Goal: Information Seeking & Learning: Check status

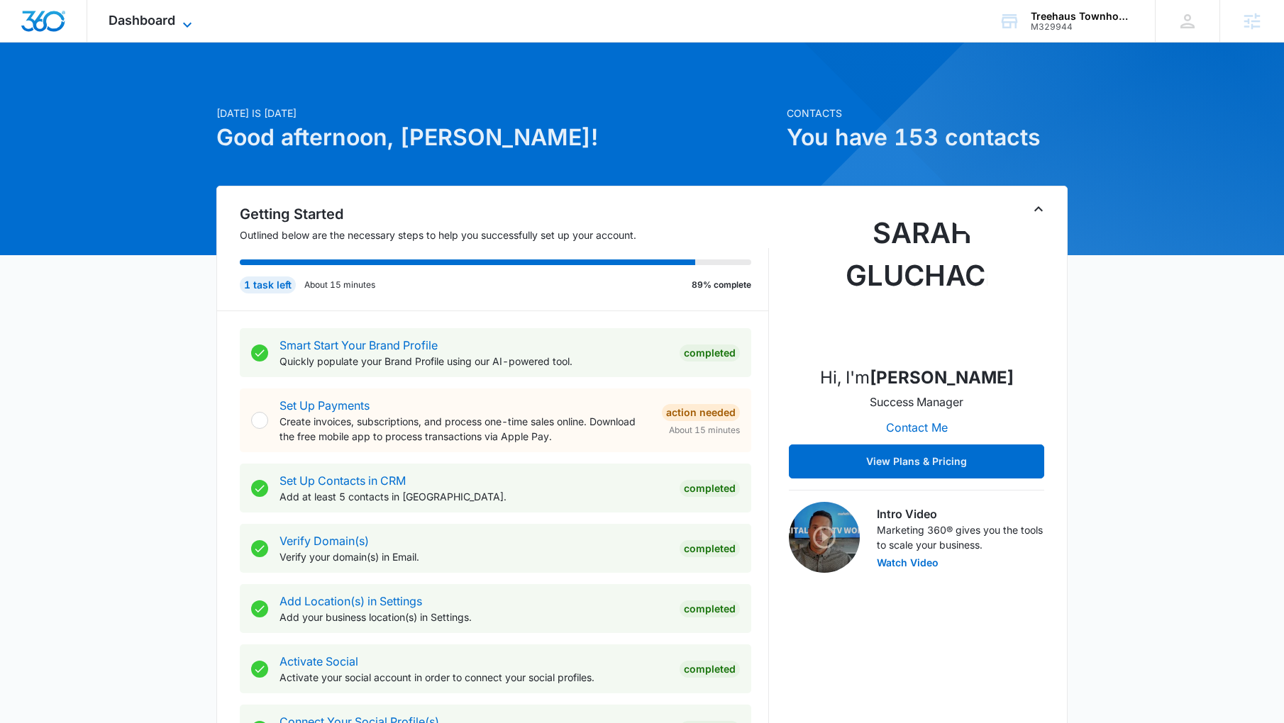
click at [150, 25] on span "Dashboard" at bounding box center [141, 20] width 67 height 15
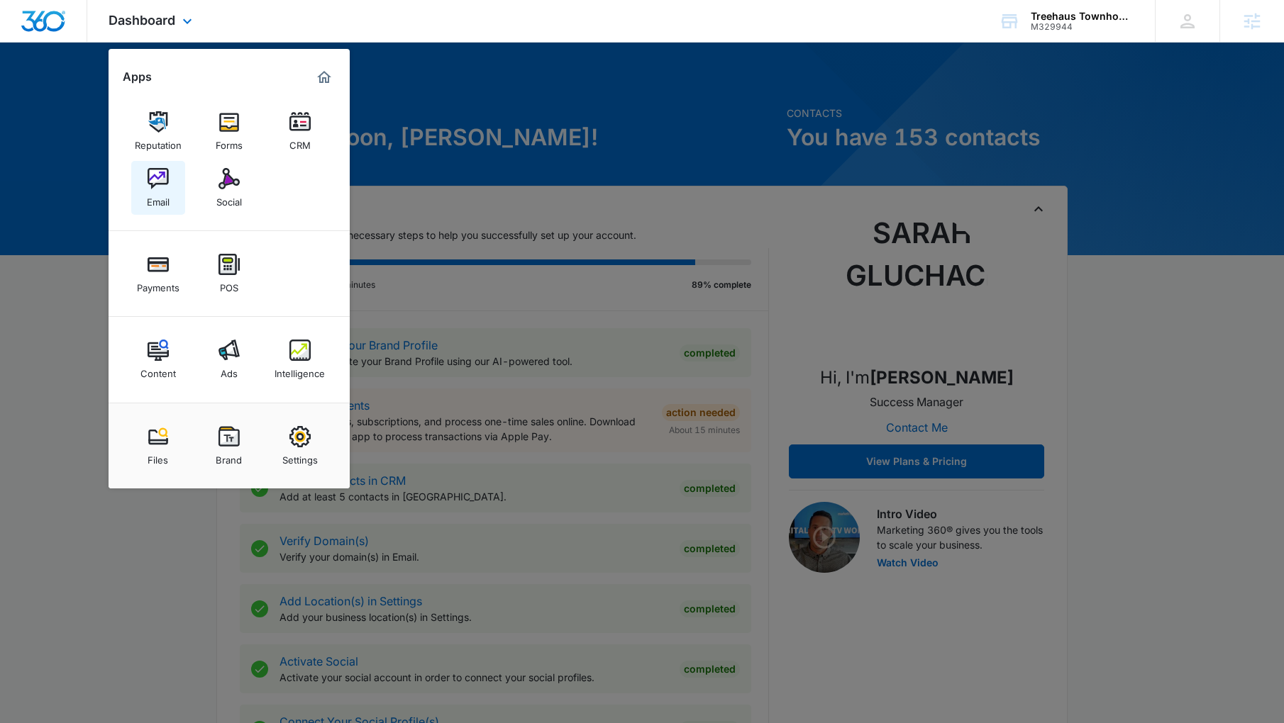
click at [159, 174] on img at bounding box center [157, 178] width 21 height 21
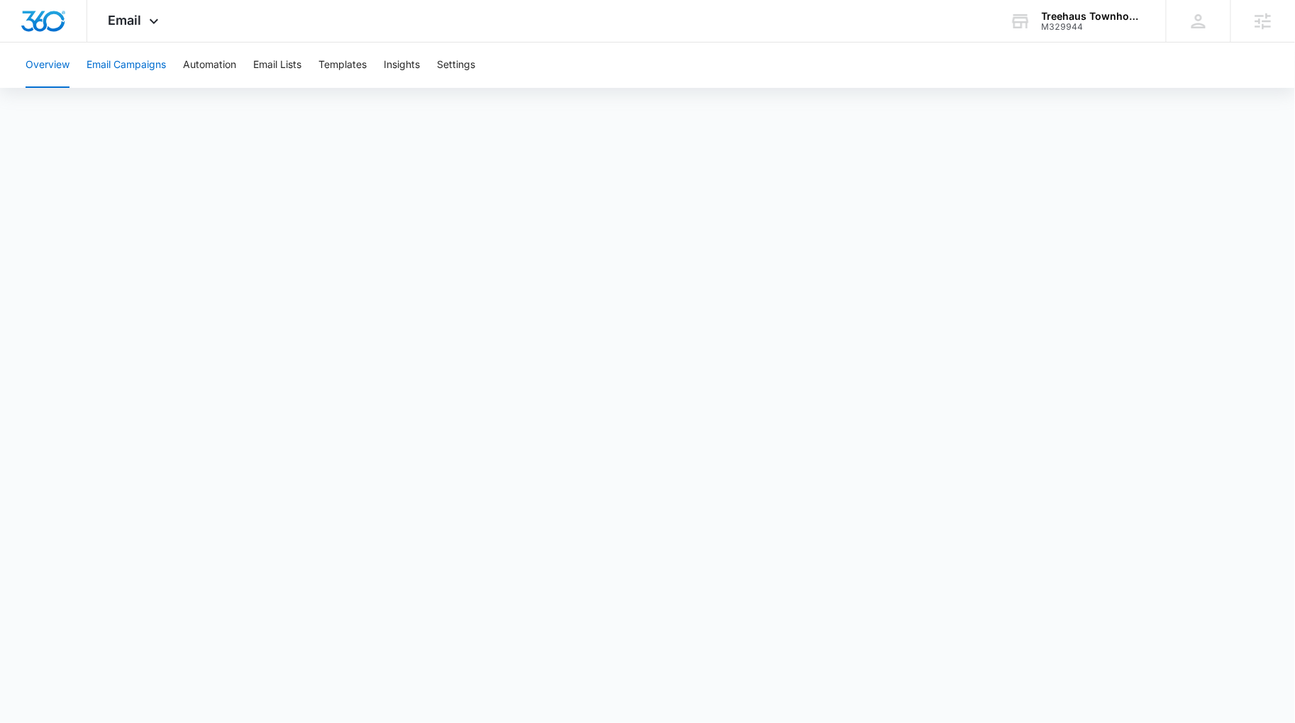
click at [127, 66] on button "Email Campaigns" at bounding box center [126, 65] width 79 height 45
click at [330, 75] on button "Templates" at bounding box center [342, 65] width 48 height 45
click at [191, 60] on button "Automation" at bounding box center [209, 65] width 53 height 45
click at [139, 67] on button "Email Campaigns" at bounding box center [126, 65] width 79 height 45
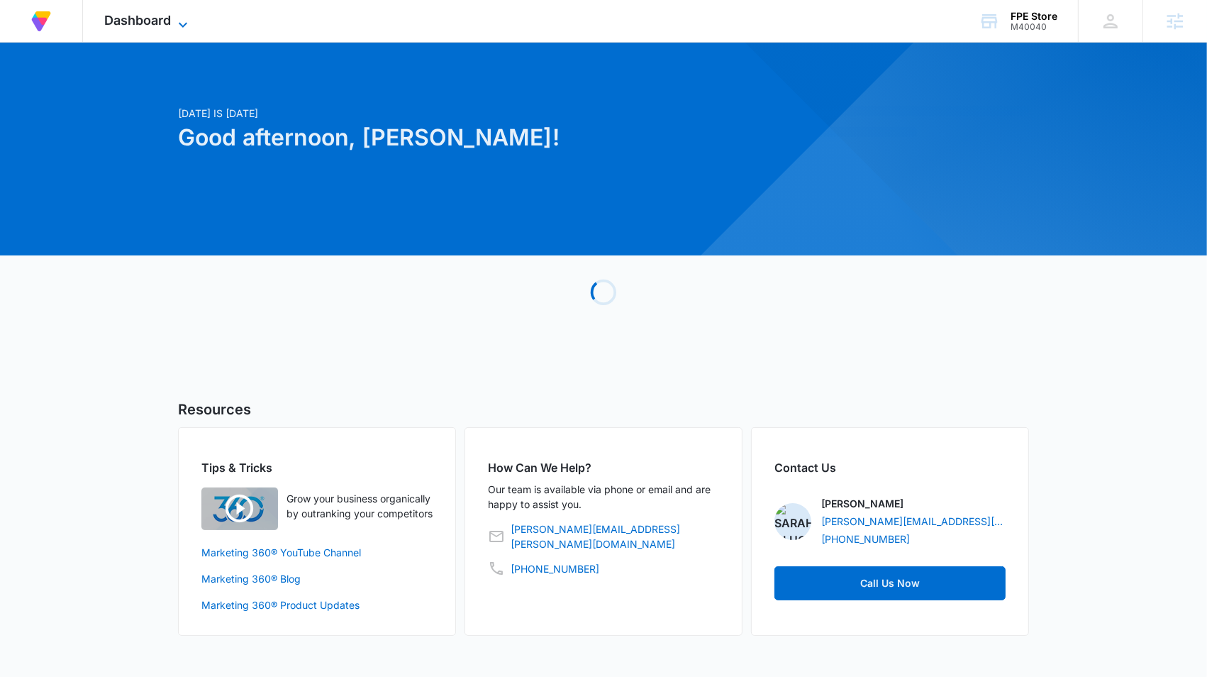
click at [138, 24] on span "Dashboard" at bounding box center [137, 20] width 67 height 15
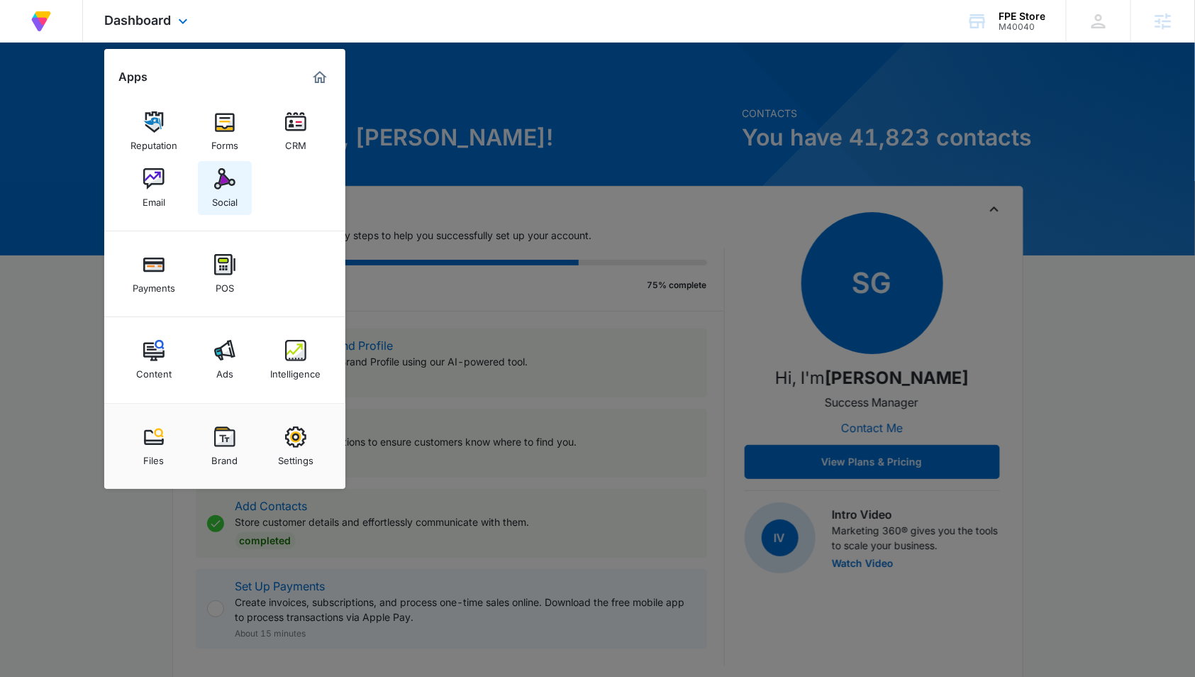
click at [228, 185] on img at bounding box center [224, 178] width 21 height 21
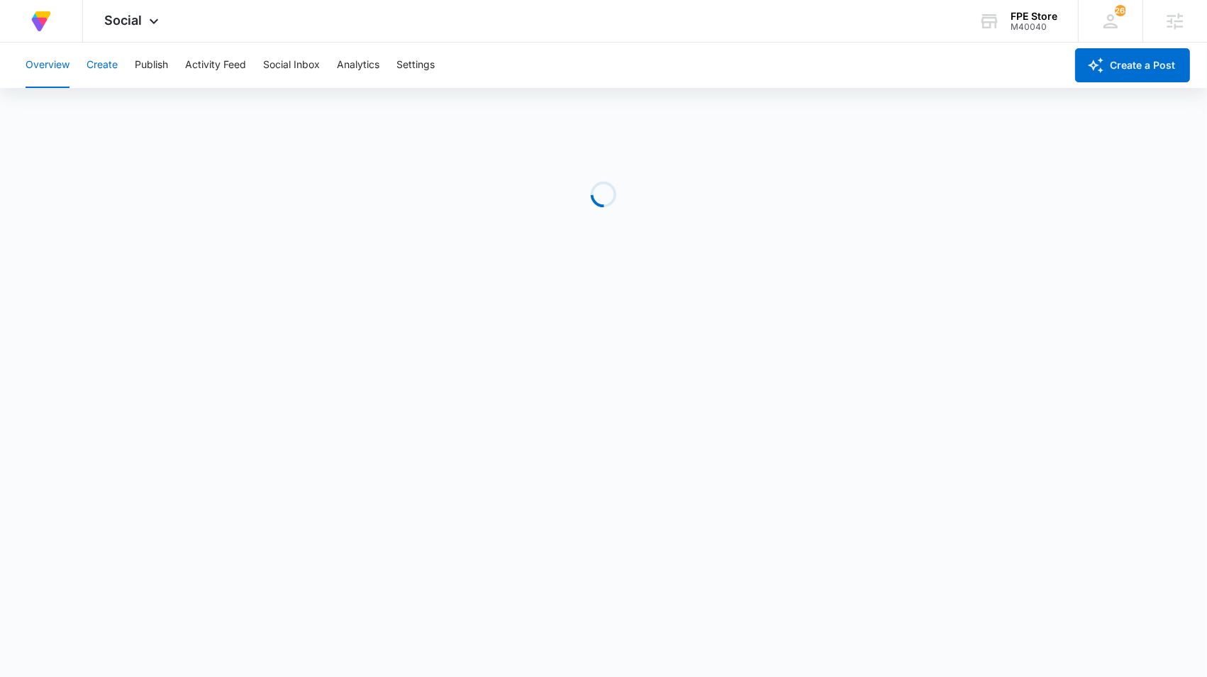
click at [114, 68] on button "Create" at bounding box center [102, 65] width 31 height 45
click at [420, 69] on button "Settings" at bounding box center [415, 65] width 38 height 45
click at [114, 63] on button "Create" at bounding box center [102, 65] width 31 height 45
click at [159, 64] on button "Publish" at bounding box center [151, 65] width 33 height 45
click at [407, 60] on button "Settings" at bounding box center [415, 65] width 38 height 45
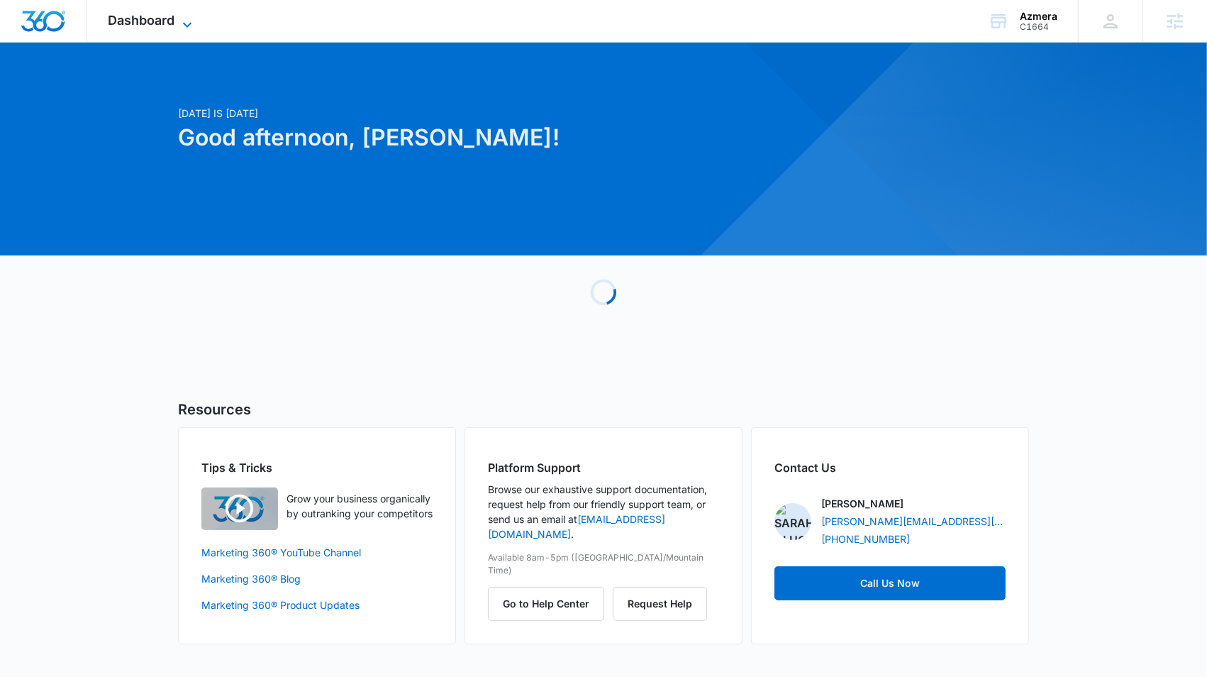
click at [156, 18] on span "Dashboard" at bounding box center [141, 20] width 67 height 15
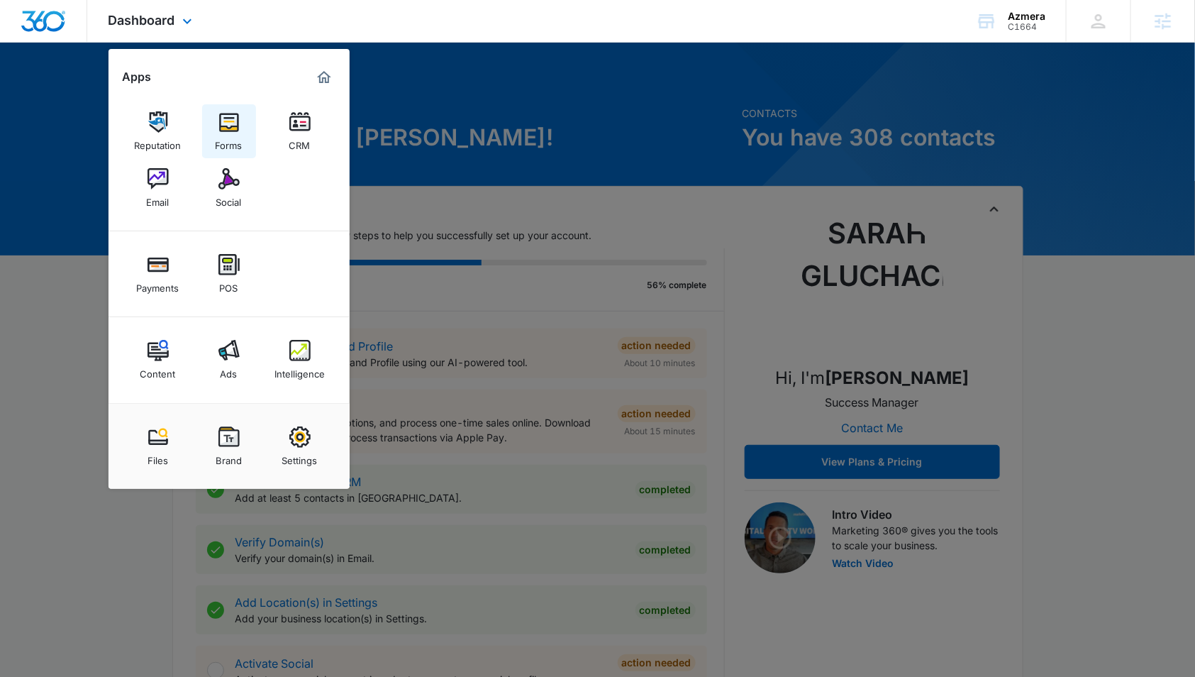
click at [229, 134] on div "Forms" at bounding box center [229, 142] width 27 height 18
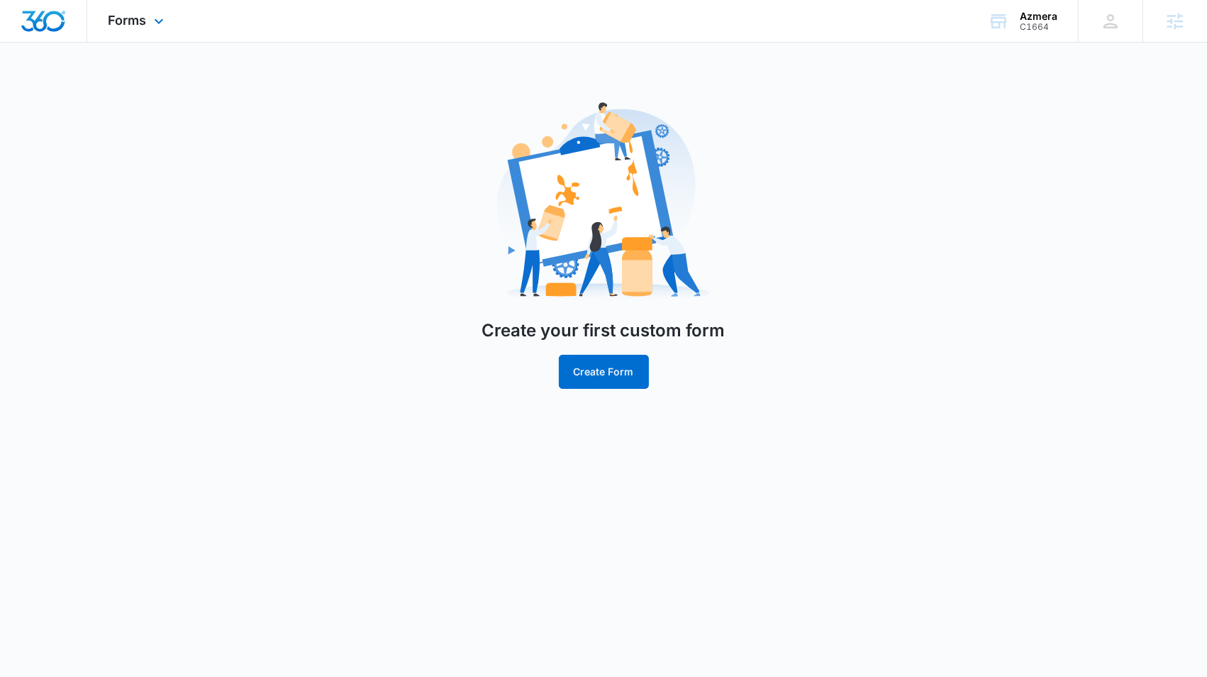
click at [138, 30] on div "Forms Apps Reputation Forms CRM Email Social Payments POS Content Ads Intellige…" at bounding box center [137, 21] width 101 height 42
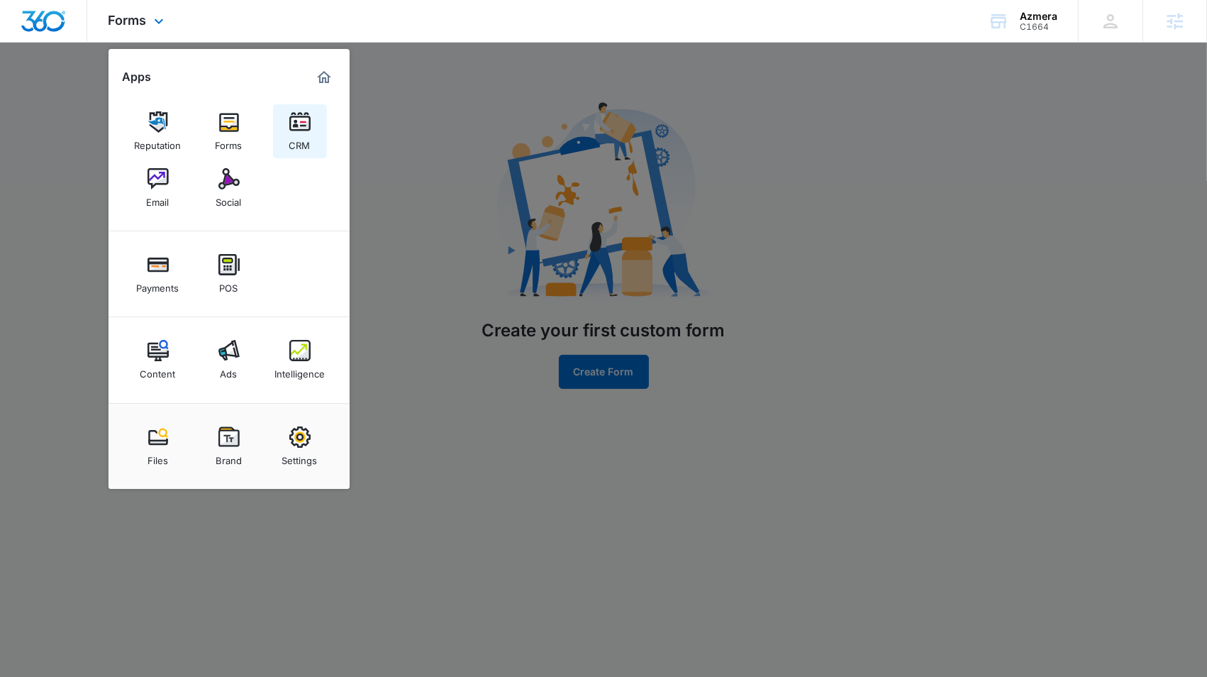
click at [290, 130] on img at bounding box center [299, 121] width 21 height 21
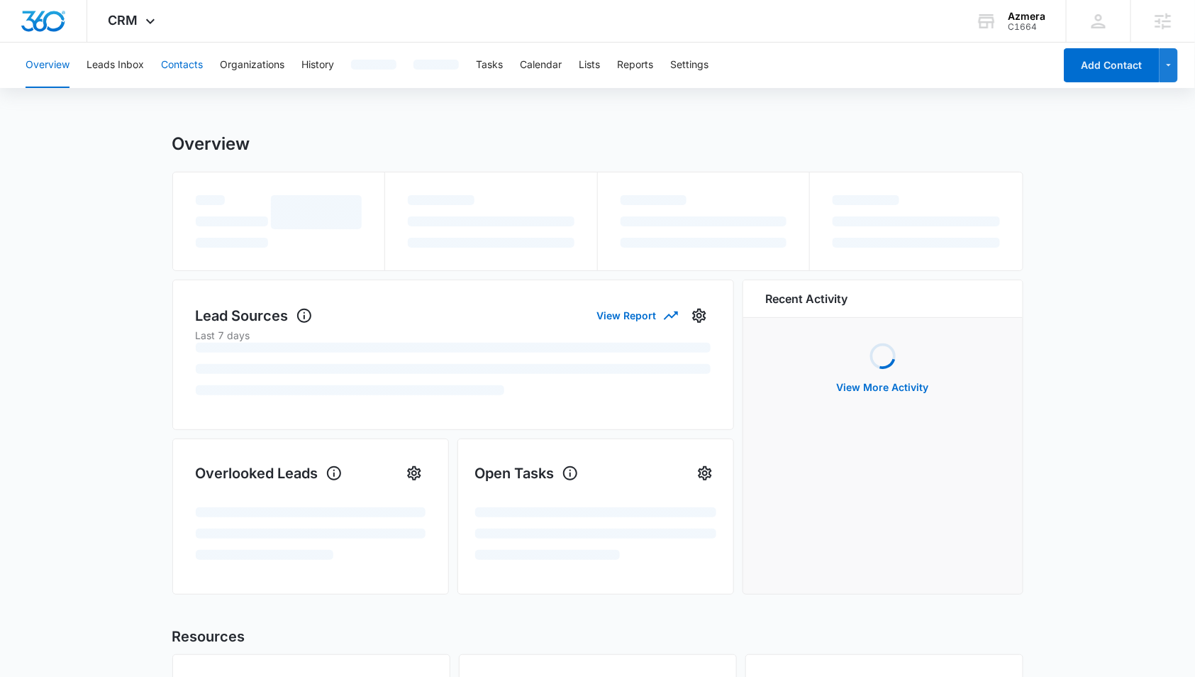
click at [188, 58] on button "Contacts" at bounding box center [182, 65] width 42 height 45
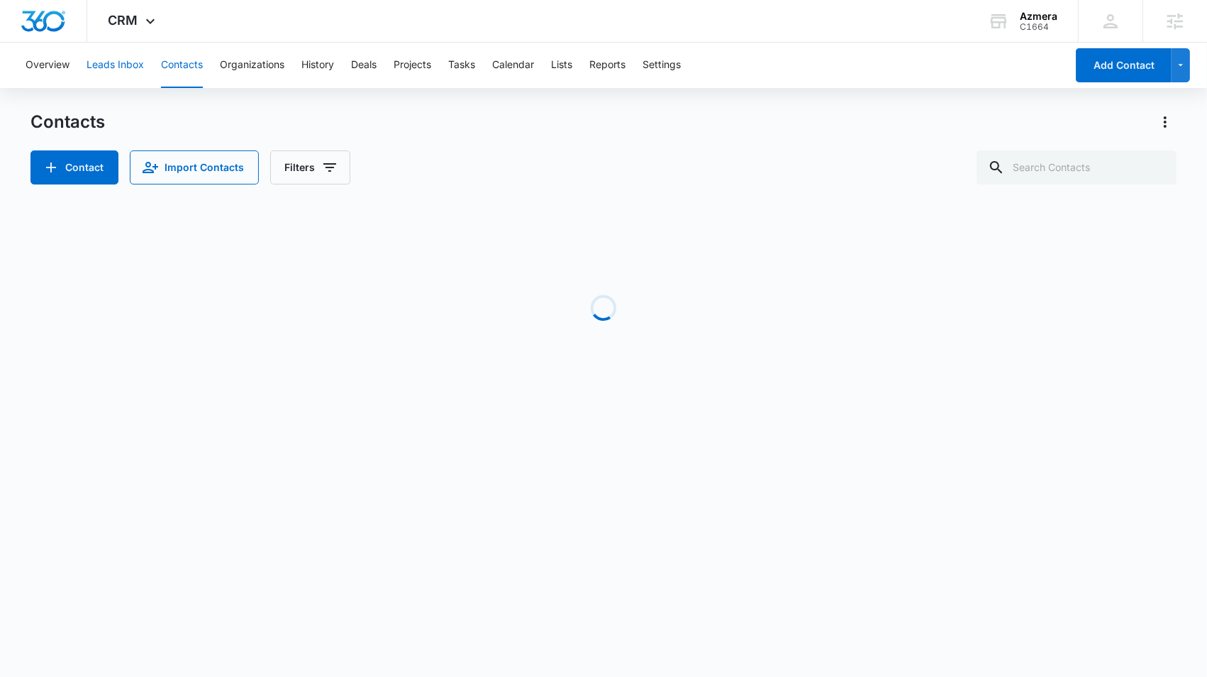
click at [141, 60] on button "Leads Inbox" at bounding box center [115, 65] width 57 height 45
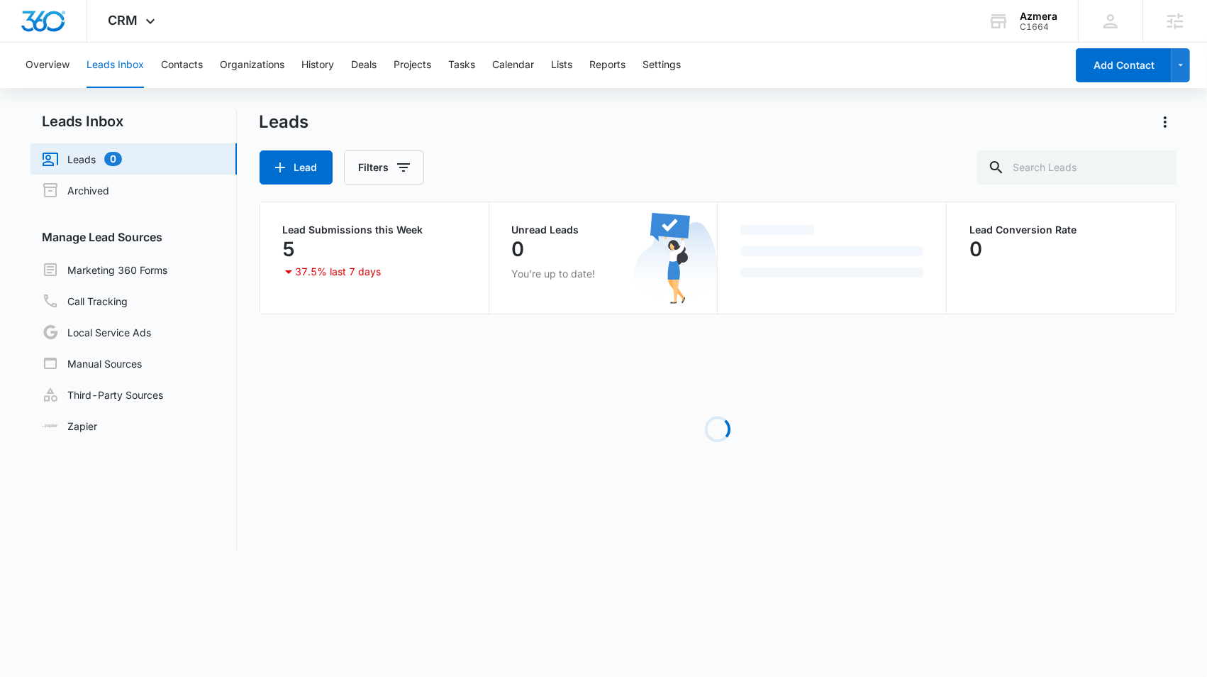
click at [130, 63] on button "Leads Inbox" at bounding box center [115, 65] width 57 height 45
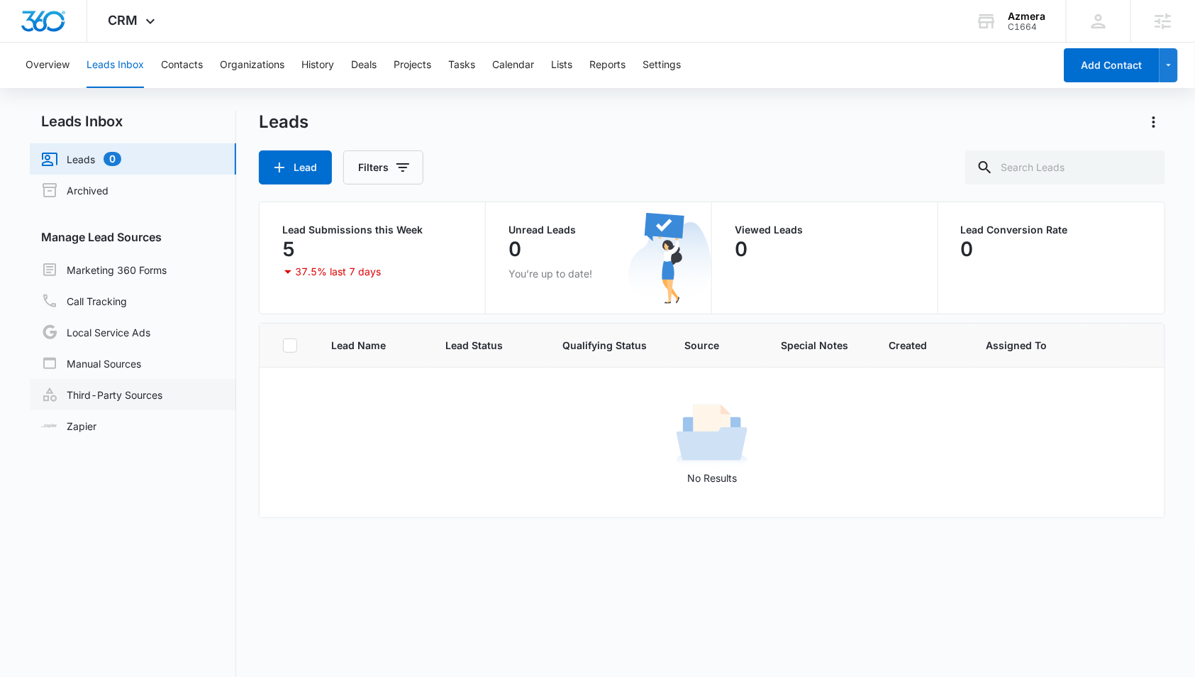
click at [130, 401] on link "Third-Party Sources" at bounding box center [101, 394] width 121 height 17
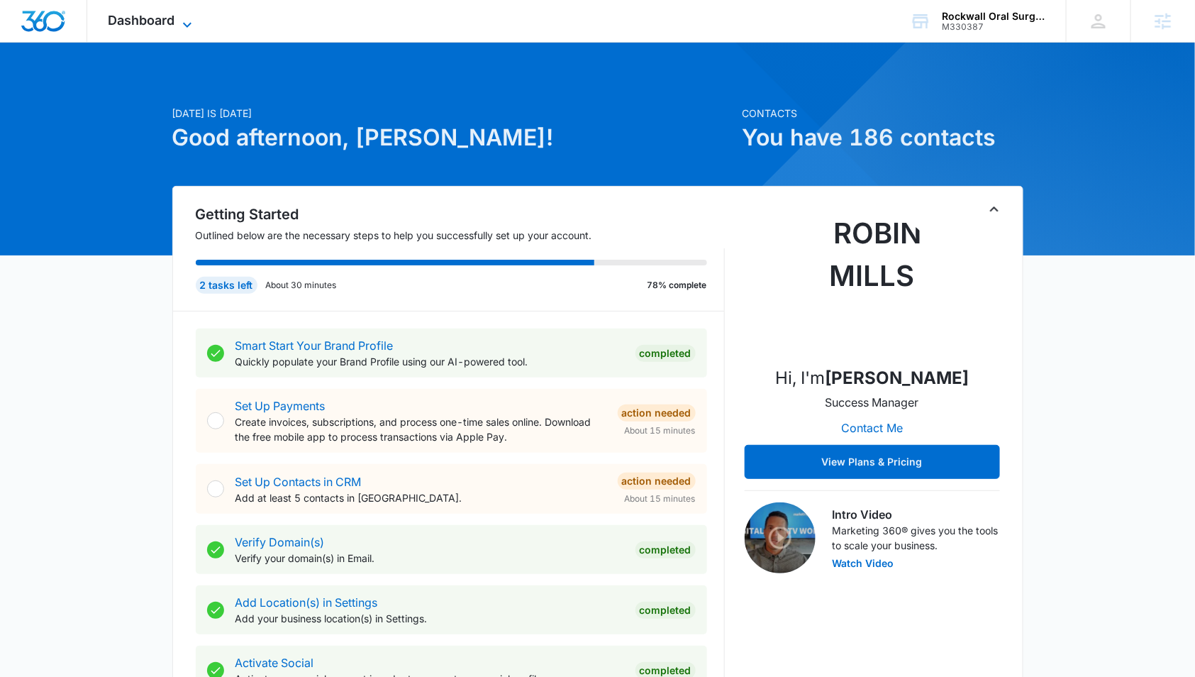
click at [146, 21] on span "Dashboard" at bounding box center [141, 20] width 67 height 15
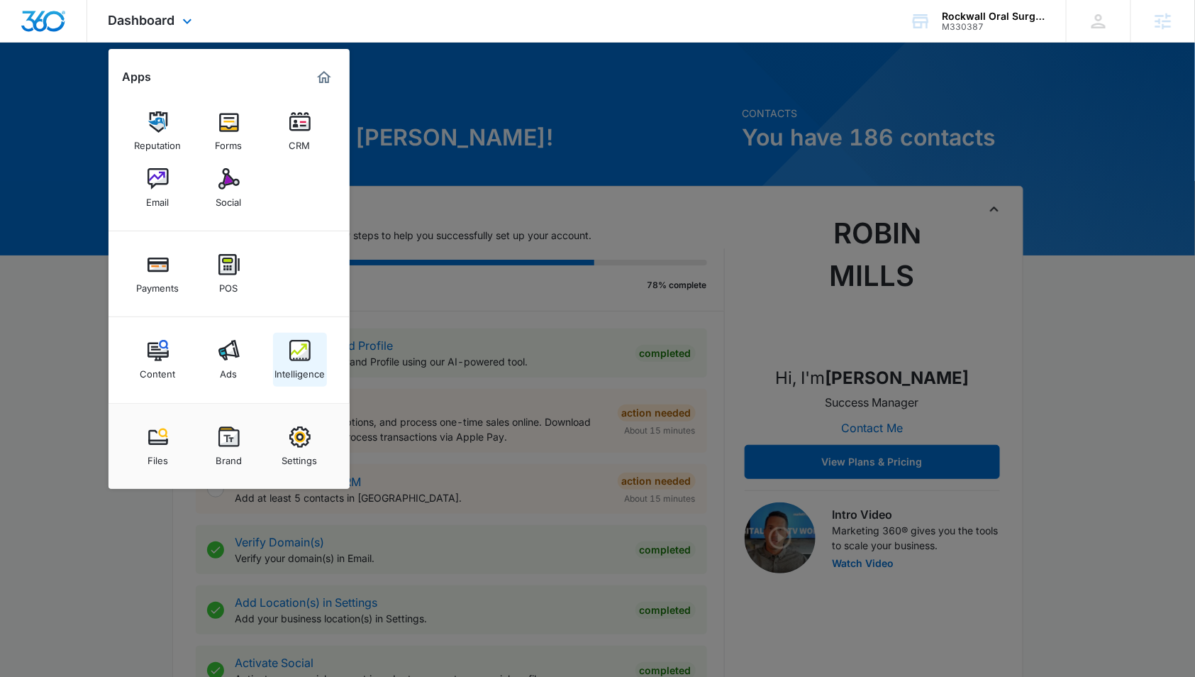
click at [277, 360] on link "Intelligence" at bounding box center [300, 360] width 54 height 54
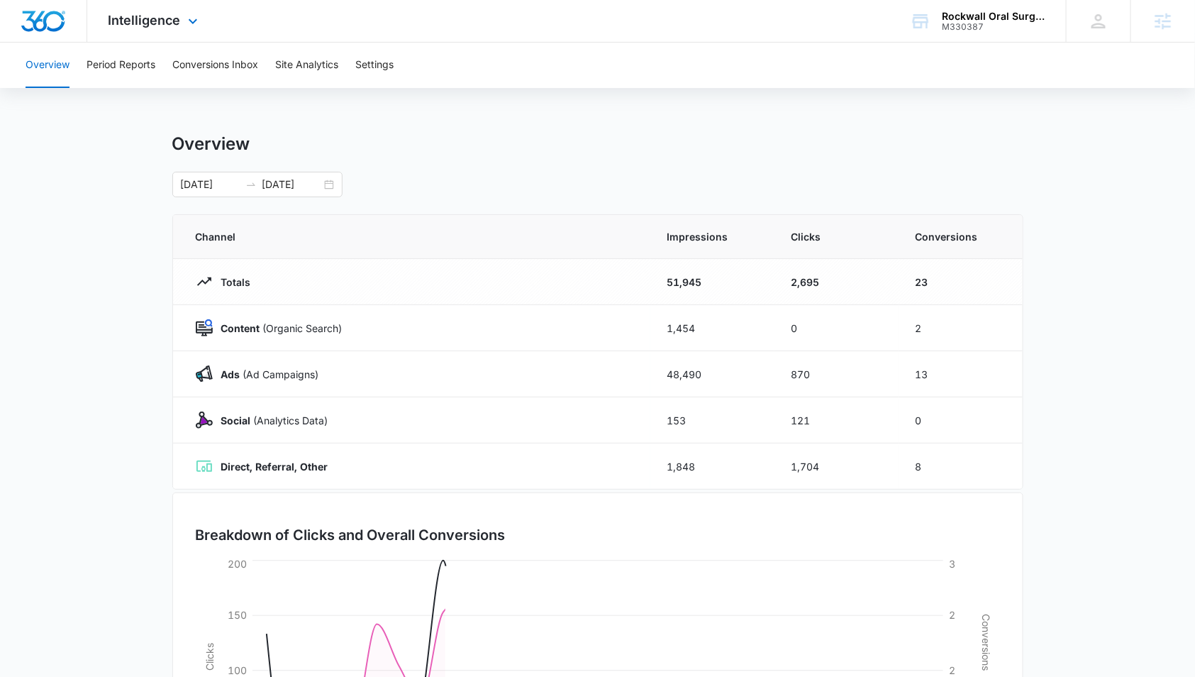
click at [156, 29] on div "Intelligence Apps Reputation Forms CRM Email Social Payments POS Content Ads In…" at bounding box center [154, 21] width 135 height 42
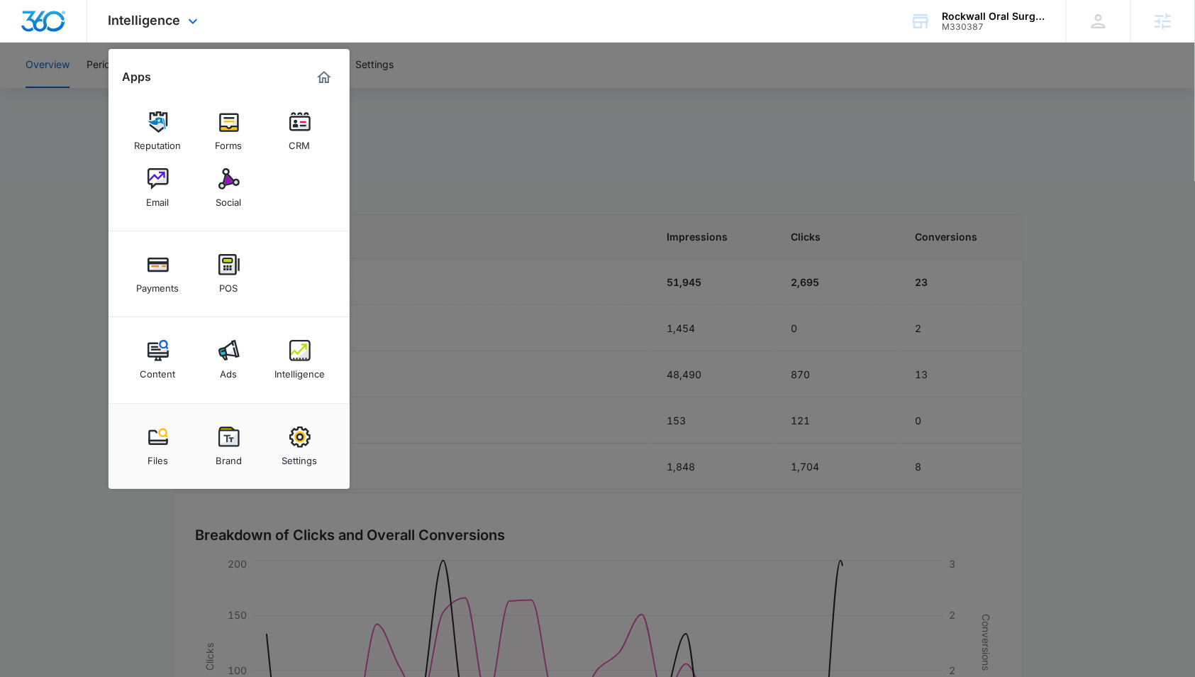
click at [157, 29] on div "Intelligence Apps Reputation Forms CRM Email Social Payments POS Content Ads In…" at bounding box center [154, 21] width 135 height 42
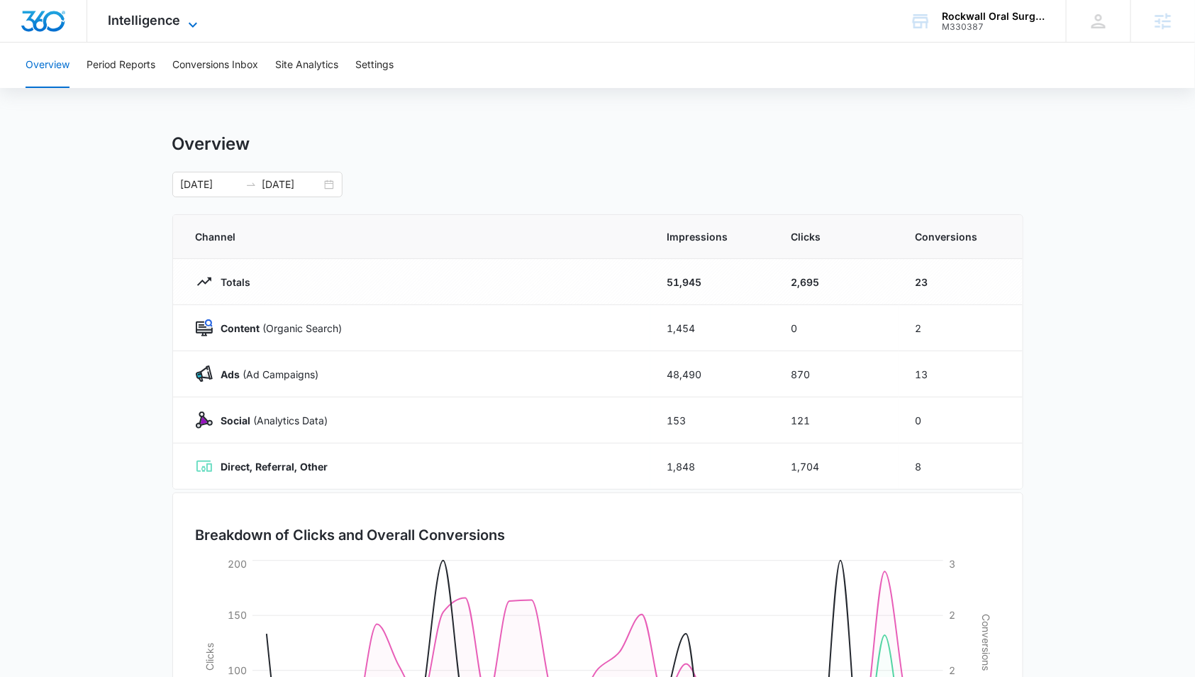
click at [142, 18] on span "Intelligence" at bounding box center [144, 20] width 72 height 15
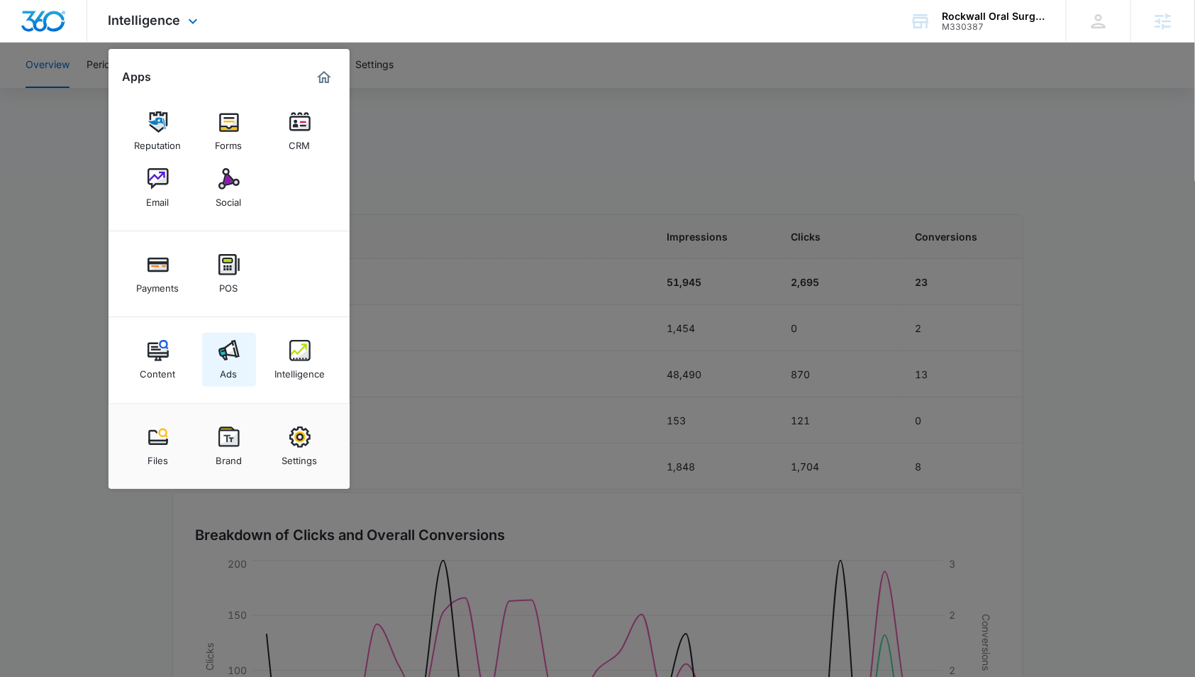
click at [204, 336] on link "Ads" at bounding box center [229, 360] width 54 height 54
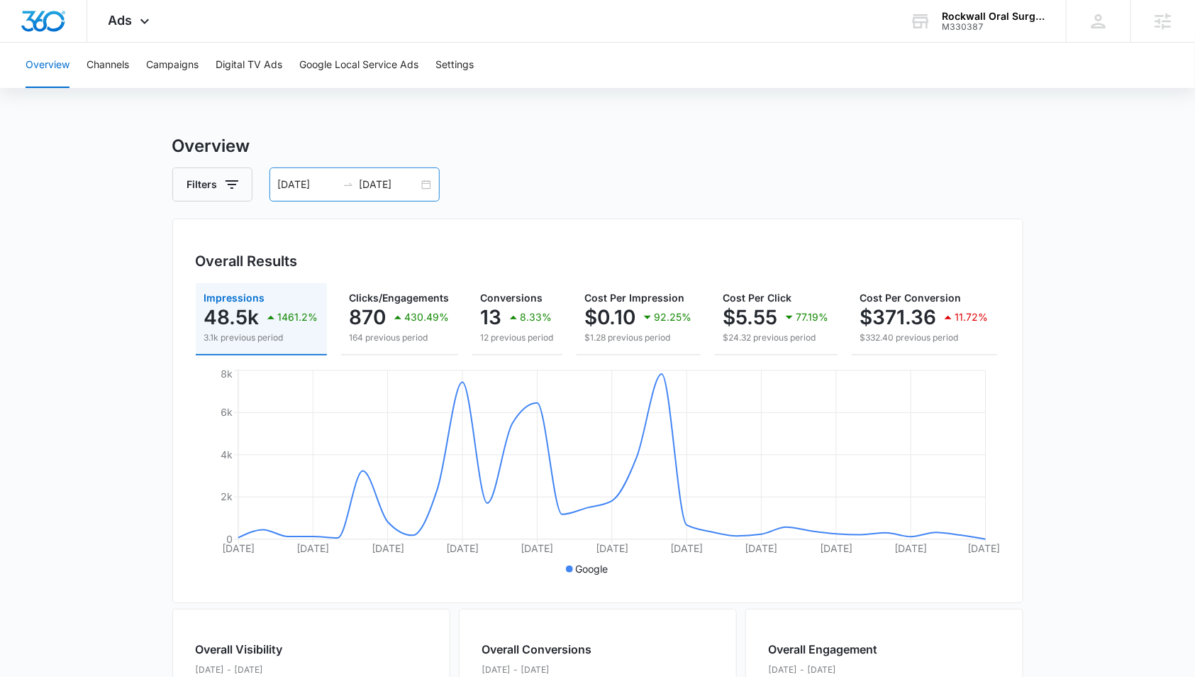
click at [400, 184] on input "[DATE]" at bounding box center [389, 185] width 59 height 16
click at [439, 186] on div "Filters [DATE] [DATE]" at bounding box center [597, 184] width 851 height 34
click at [427, 189] on div "[DATE] [DATE]" at bounding box center [354, 184] width 170 height 34
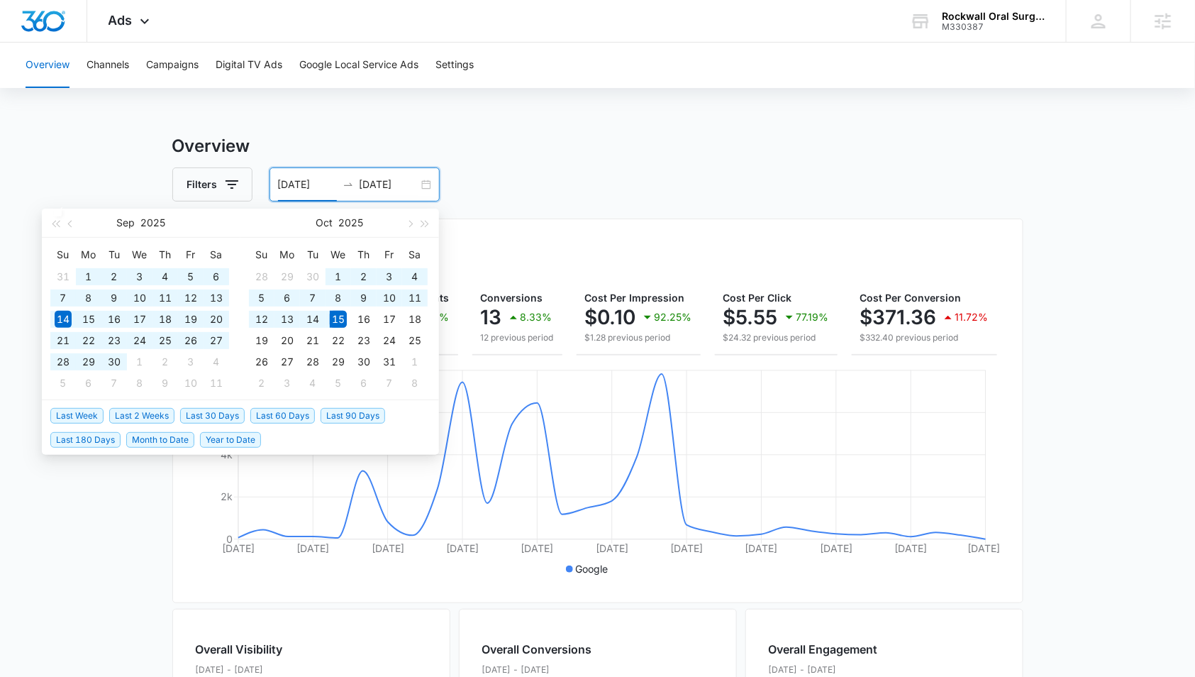
click at [353, 416] on span "Last 90 Days" at bounding box center [353, 416] width 65 height 16
type input "[DATE]"
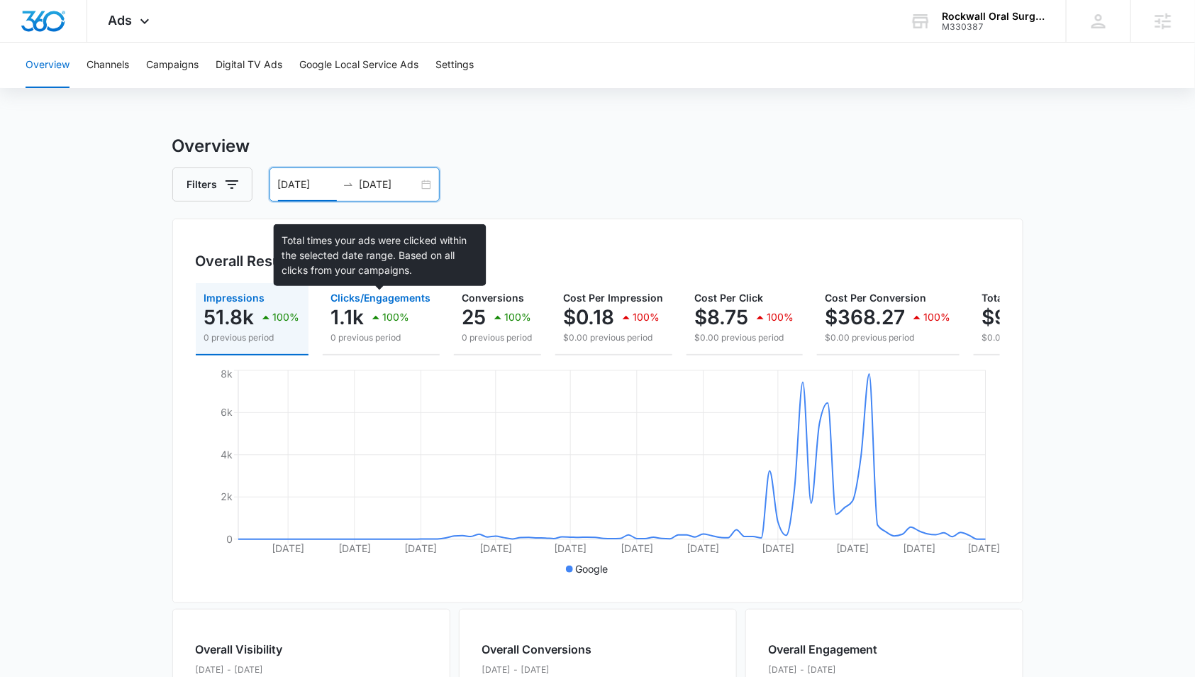
click at [330, 285] on button "Clicks/Engagements 1.1k 100% 0 previous period" at bounding box center [381, 319] width 117 height 72
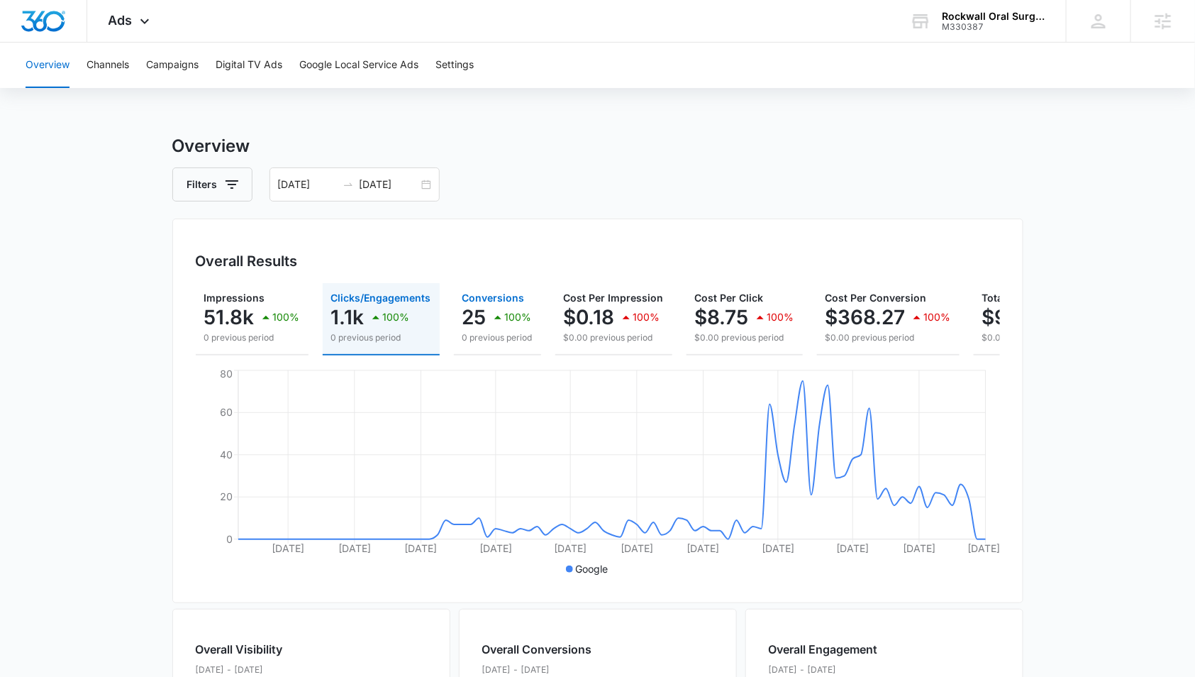
click at [519, 319] on p "100%" at bounding box center [518, 317] width 27 height 10
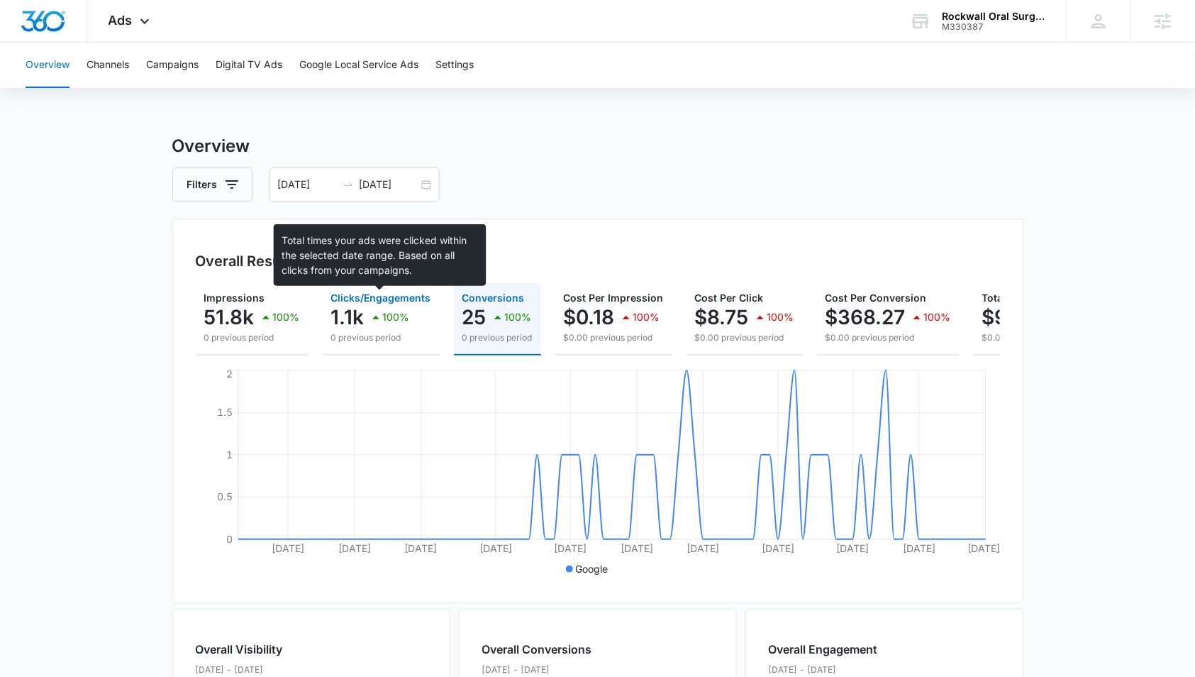
click at [352, 300] on span "Clicks/Engagements" at bounding box center [381, 297] width 100 height 12
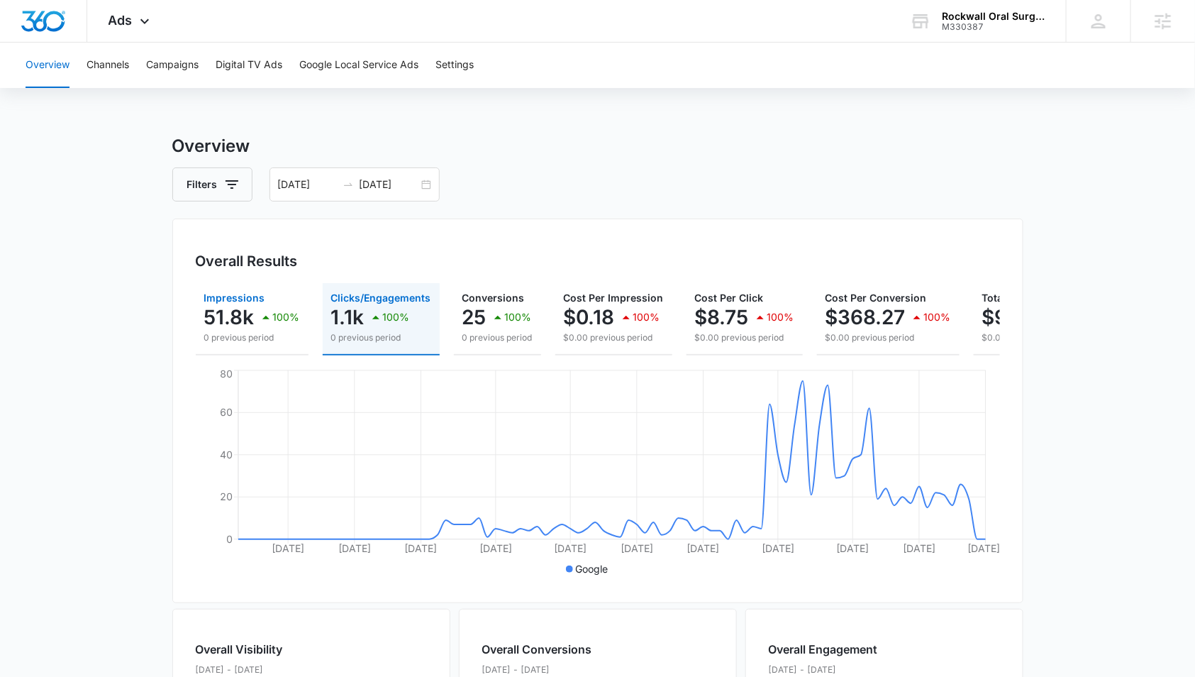
click at [224, 312] on p "51.8k" at bounding box center [229, 317] width 50 height 23
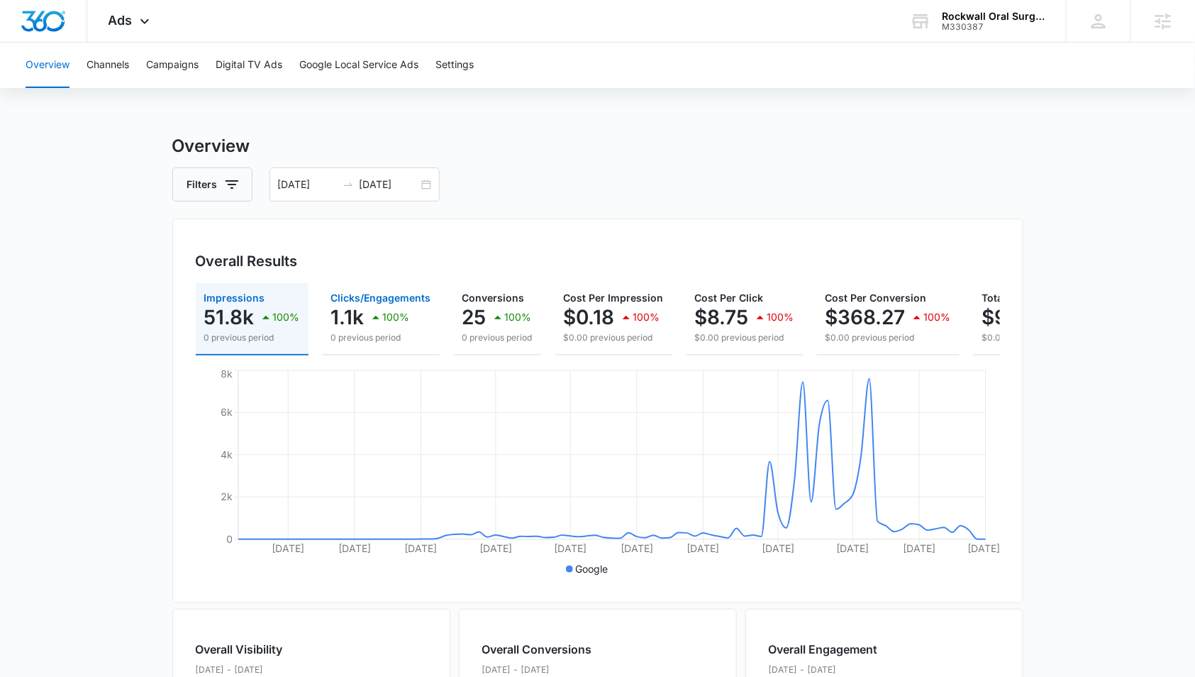
click at [369, 316] on icon "button" at bounding box center [375, 316] width 17 height 17
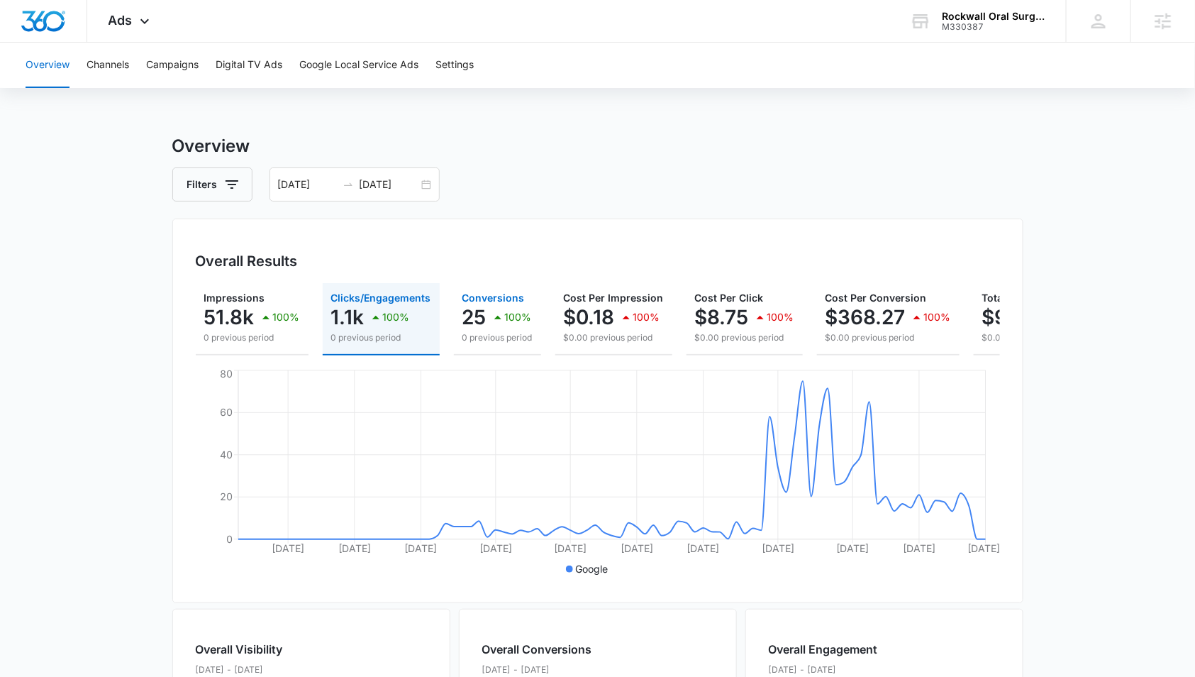
click at [476, 311] on p "25" at bounding box center [474, 317] width 24 height 23
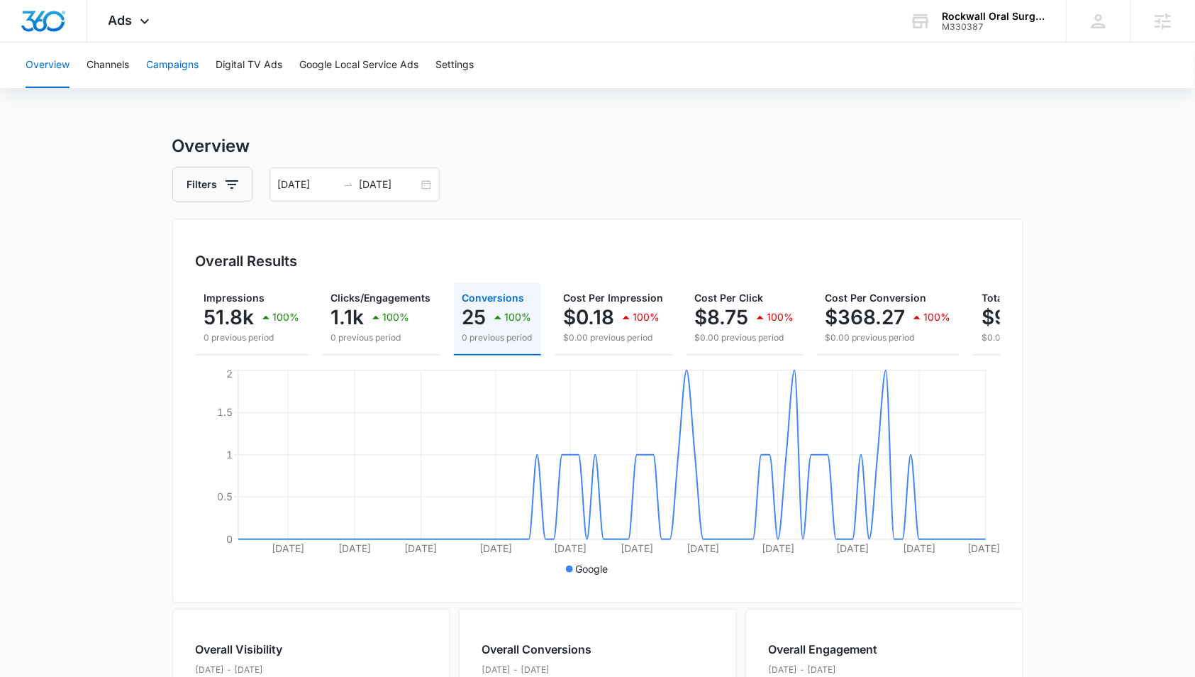
click at [194, 76] on button "Campaigns" at bounding box center [172, 65] width 52 height 45
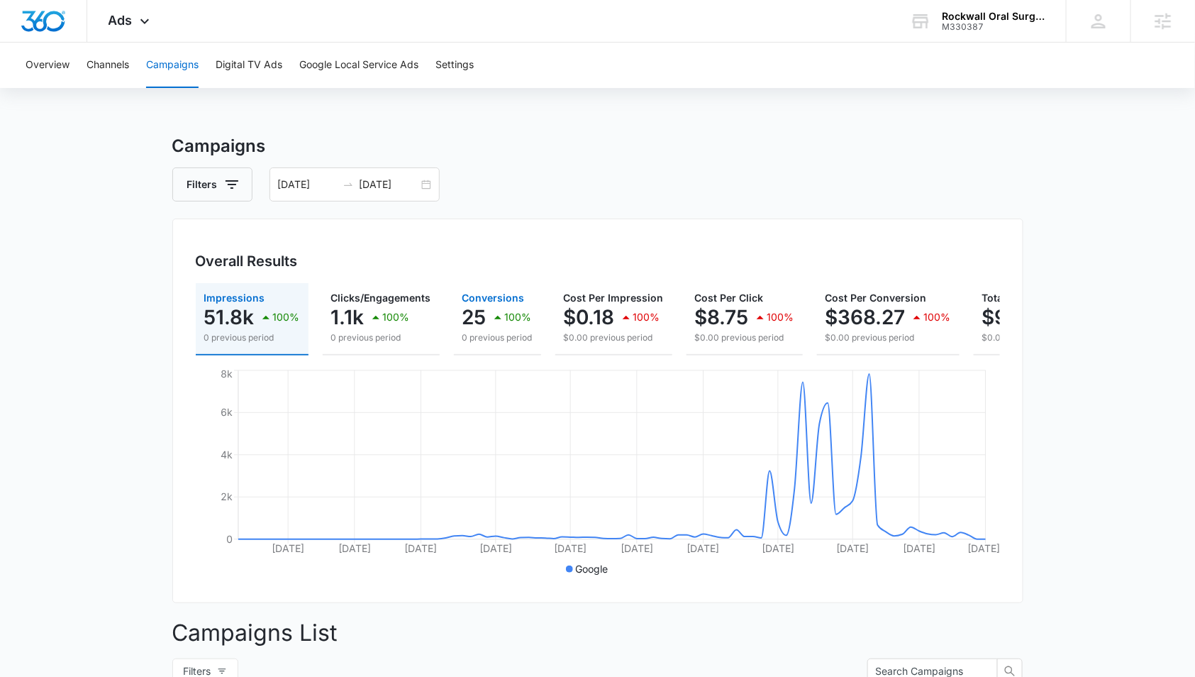
click at [467, 314] on p "25" at bounding box center [474, 317] width 24 height 23
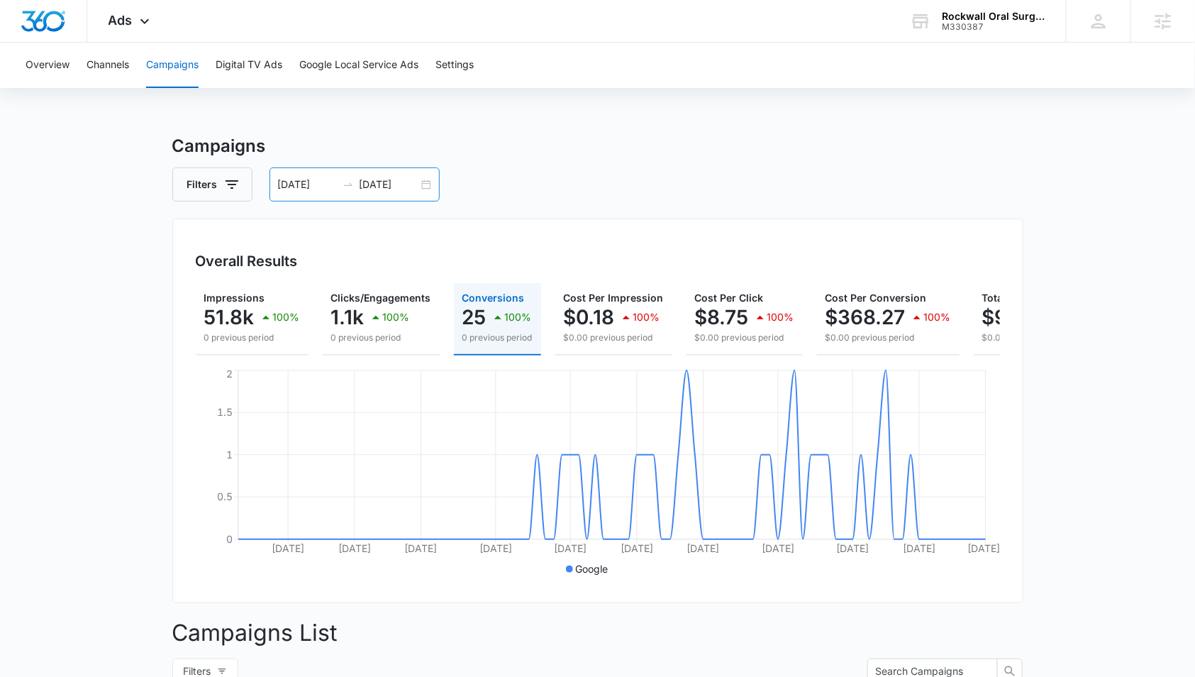
click at [420, 187] on div "[DATE] [DATE]" at bounding box center [354, 184] width 170 height 34
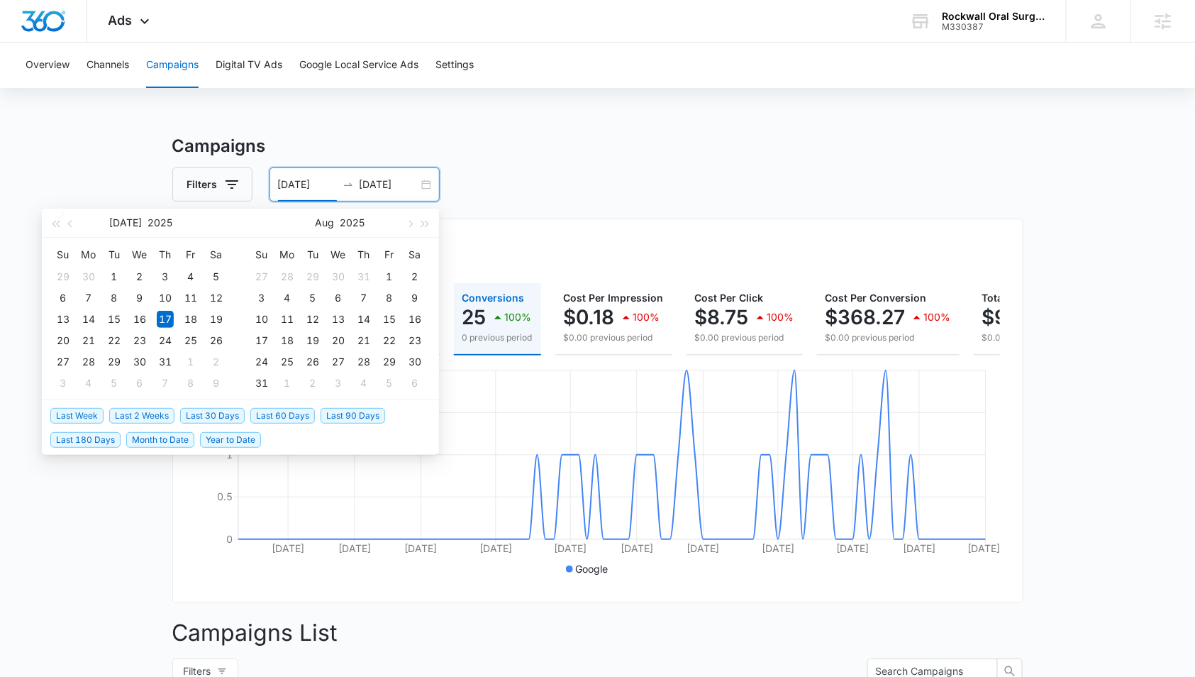
click at [162, 416] on span "Last 2 Weeks" at bounding box center [141, 416] width 65 height 16
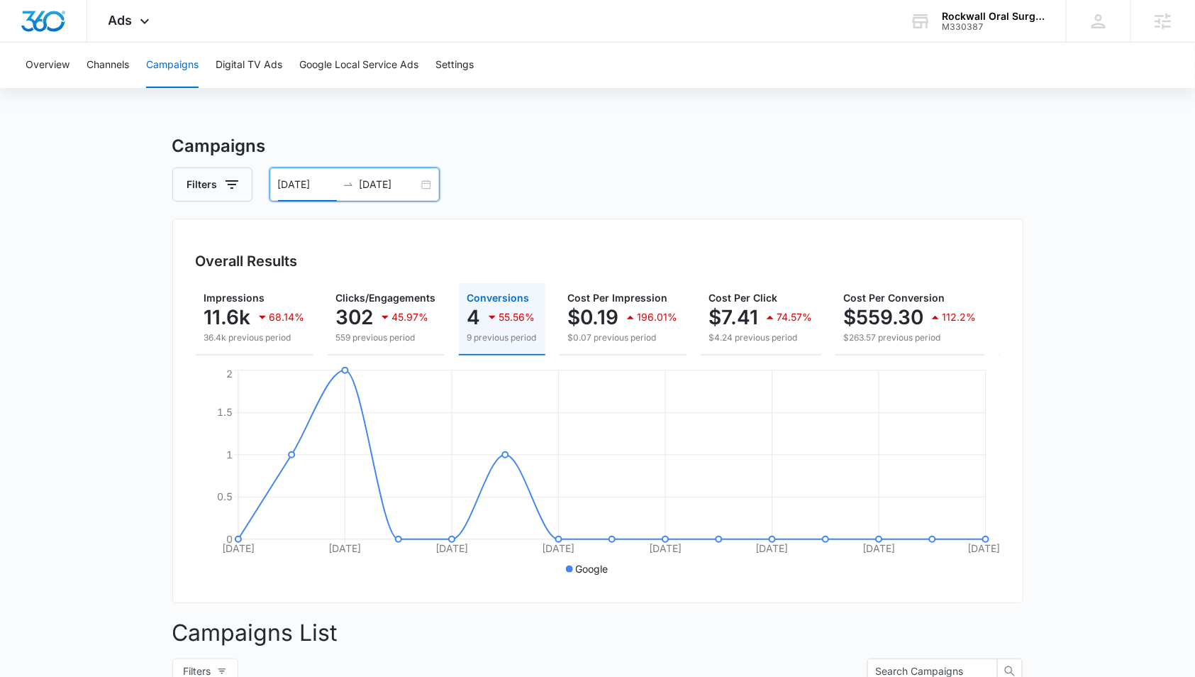
click at [421, 184] on div "[DATE] [DATE]" at bounding box center [354, 184] width 170 height 34
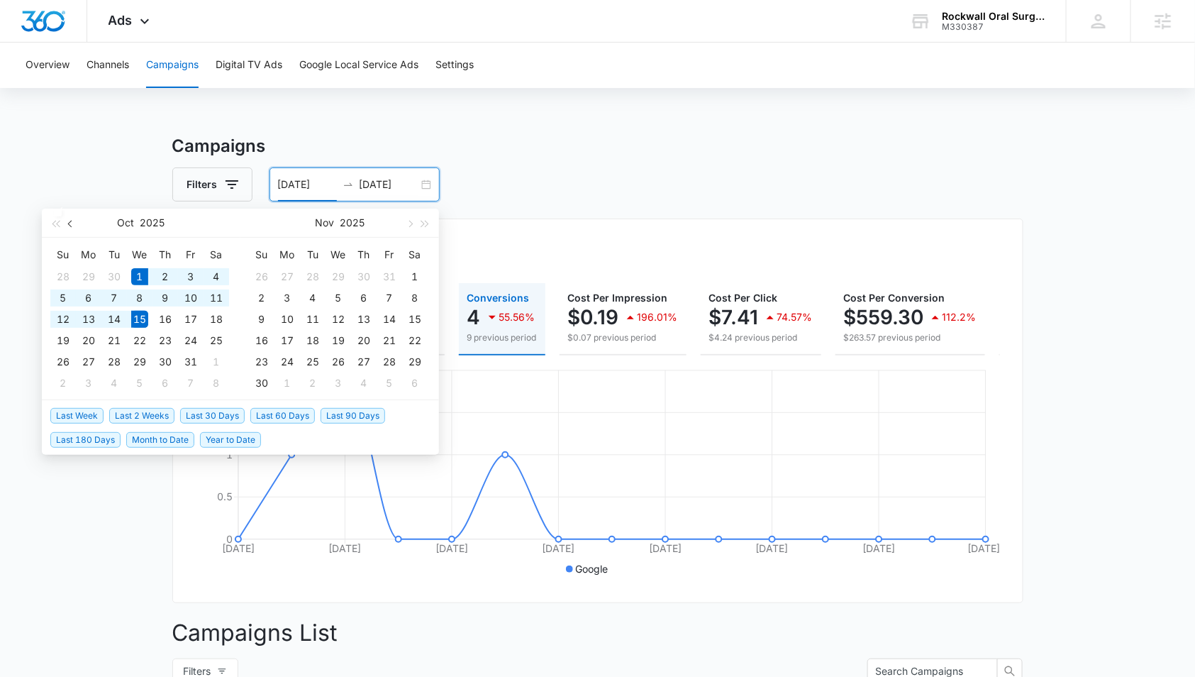
click at [76, 223] on button "button" at bounding box center [71, 222] width 16 height 28
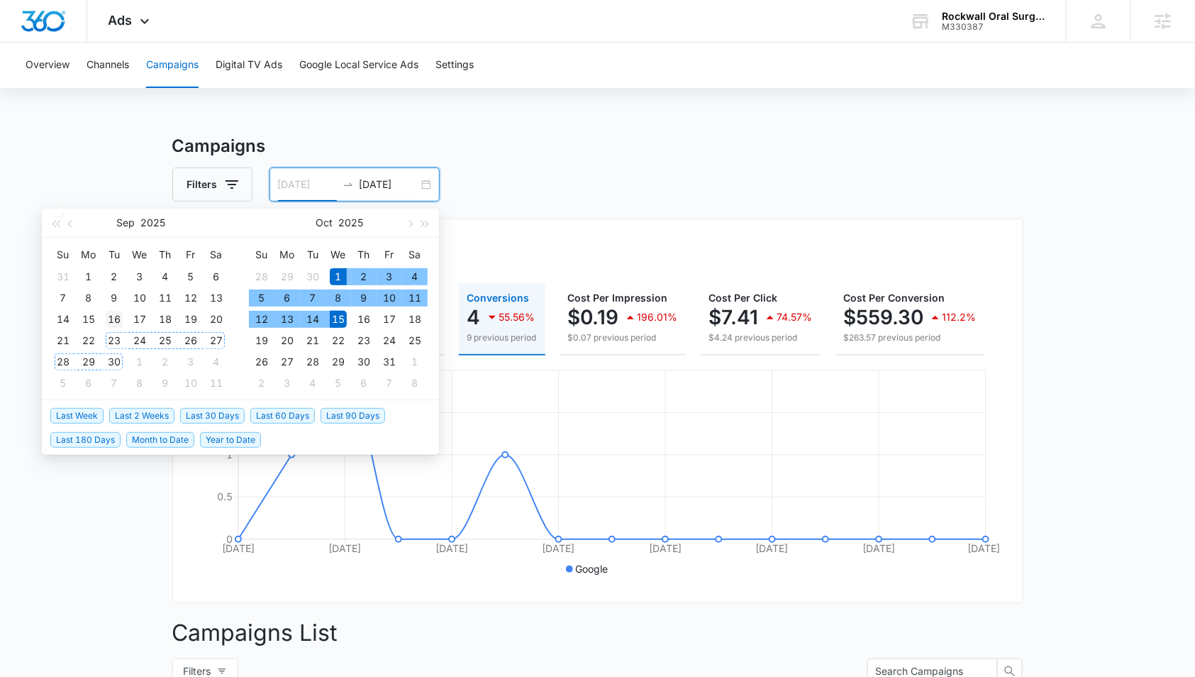
type input "[DATE]"
click at [123, 327] on td "16" at bounding box center [114, 318] width 26 height 21
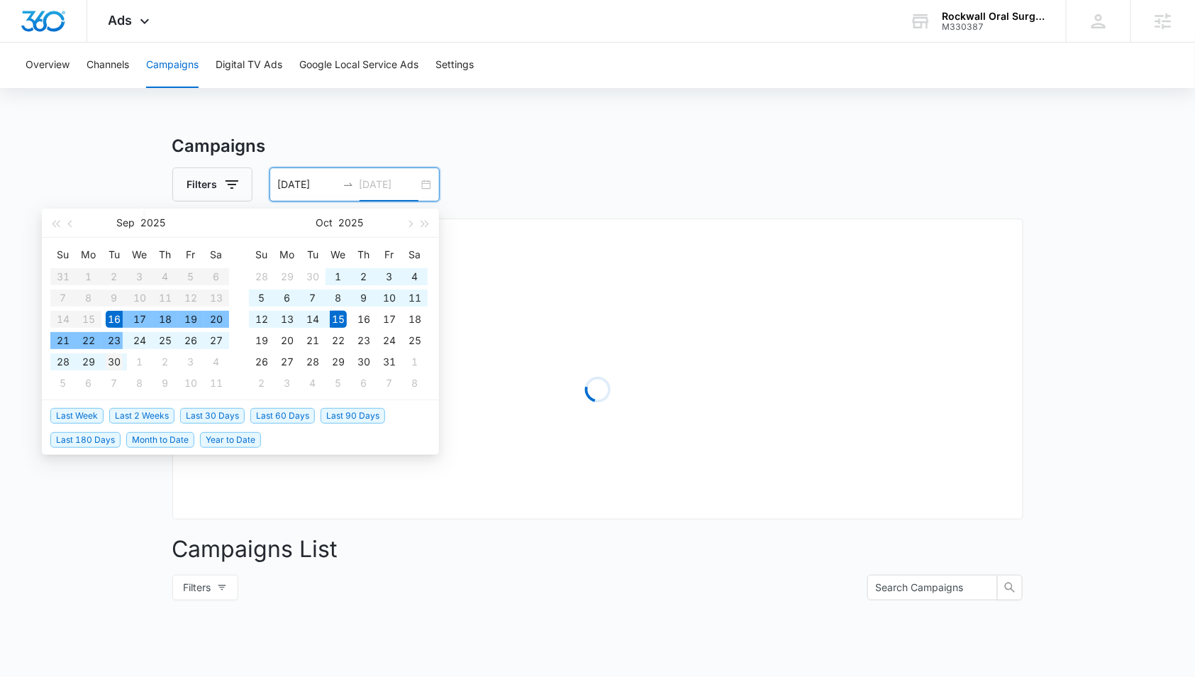
type input "[DATE]"
click at [116, 357] on div "30" at bounding box center [114, 361] width 17 height 17
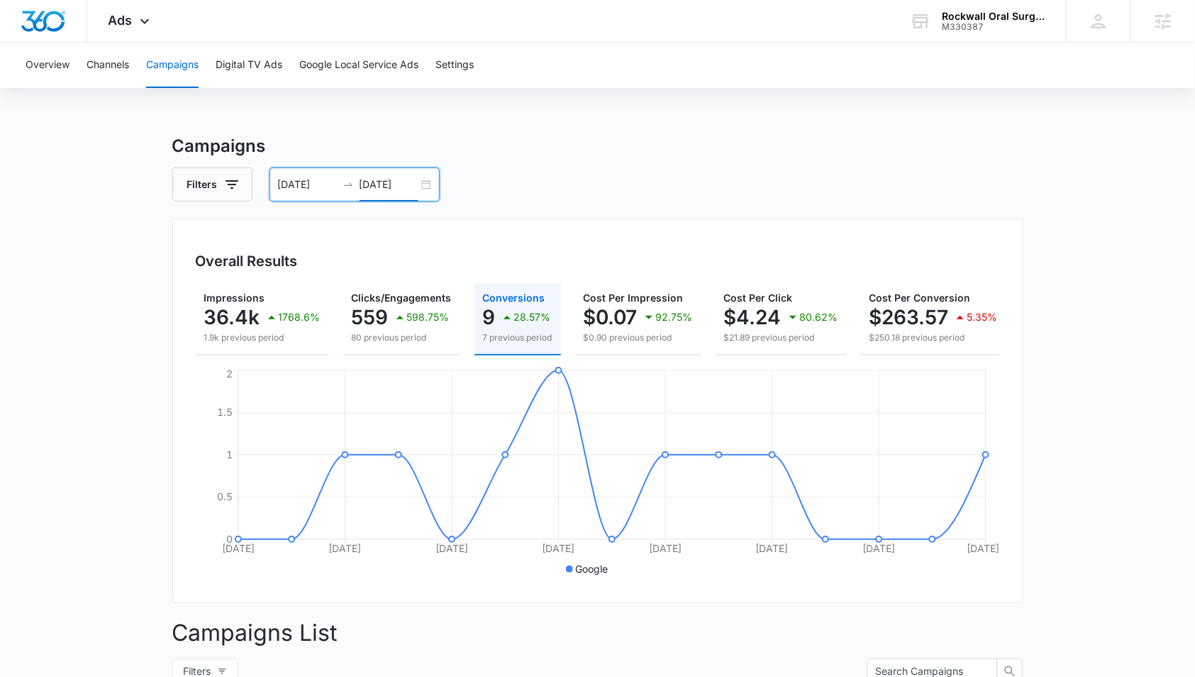
click at [431, 182] on div "[DATE] [DATE]" at bounding box center [354, 184] width 170 height 34
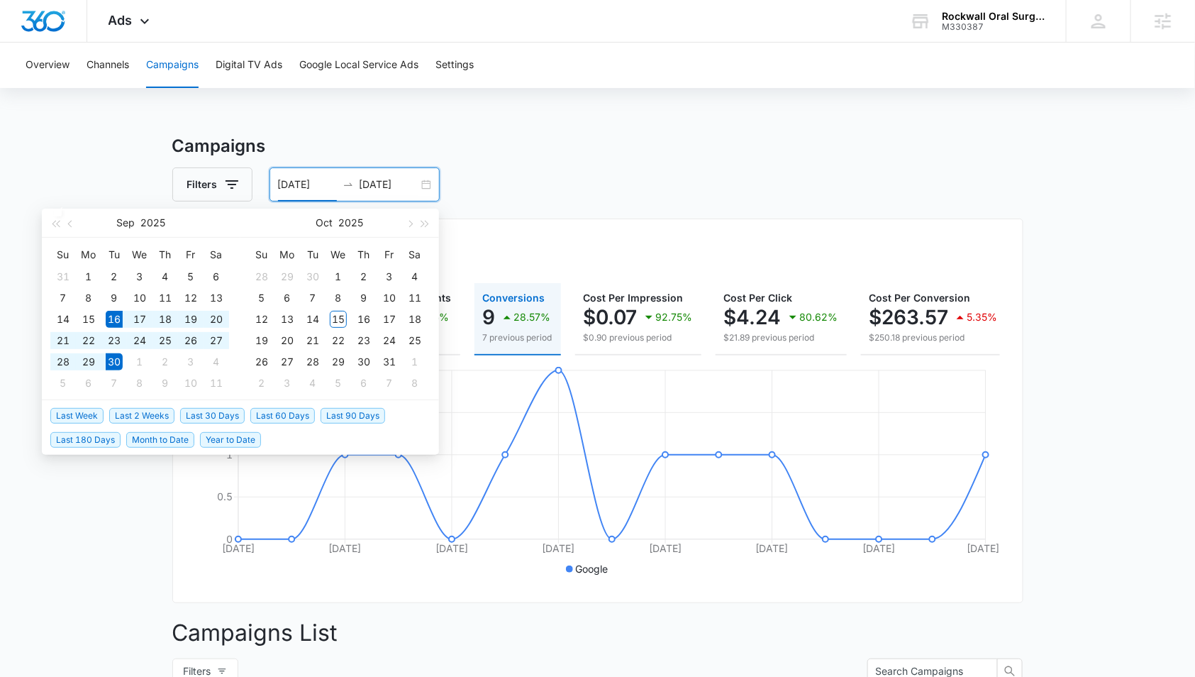
click at [553, 197] on div "Filters [DATE] [DATE]" at bounding box center [597, 184] width 851 height 34
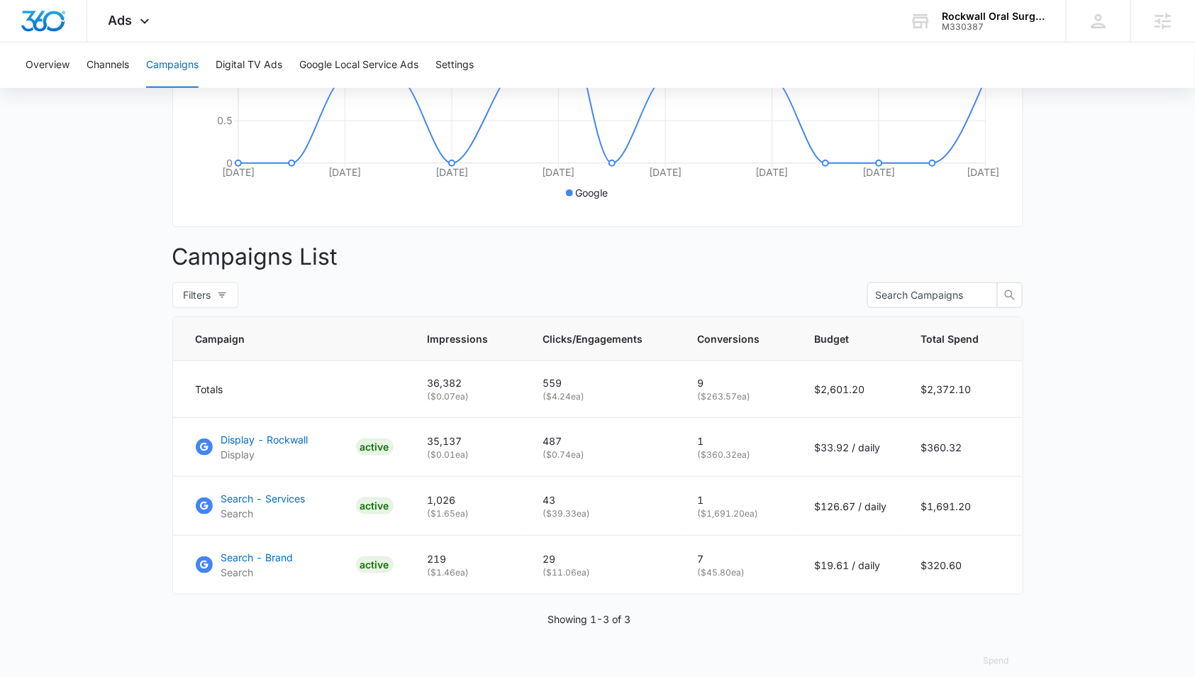
scroll to position [405, 0]
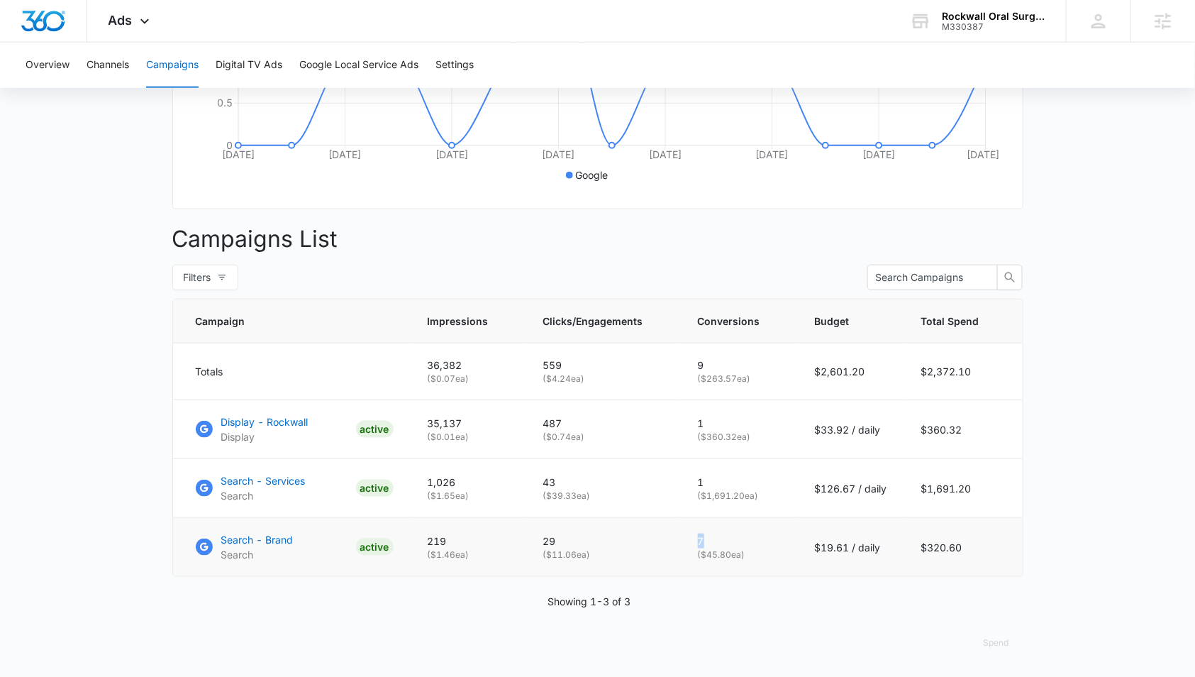
drag, startPoint x: 708, startPoint y: 538, endPoint x: 698, endPoint y: 539, distance: 9.3
click at [698, 539] on td "7 ( $45.80 ea)" at bounding box center [739, 547] width 117 height 59
drag, startPoint x: 711, startPoint y: 474, endPoint x: 701, endPoint y: 475, distance: 9.2
click at [702, 475] on p "1" at bounding box center [739, 481] width 83 height 15
drag, startPoint x: 716, startPoint y: 413, endPoint x: 693, endPoint y: 416, distance: 23.6
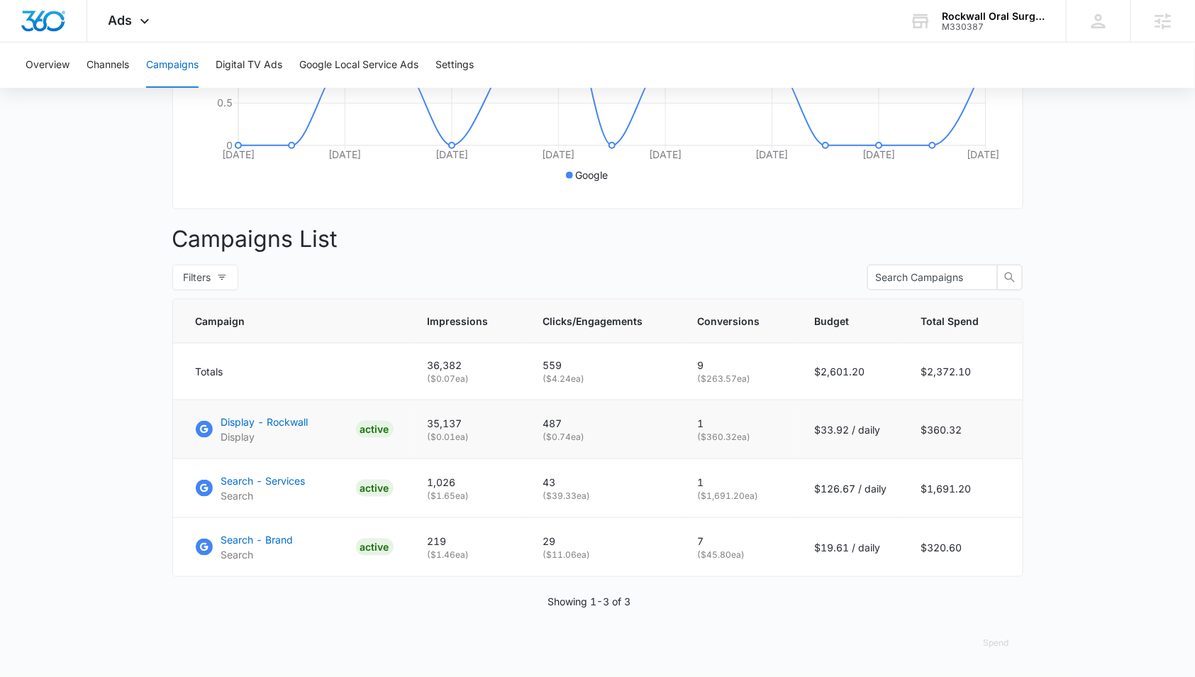
click at [693, 416] on td "1 ( $360.32 ea)" at bounding box center [739, 429] width 117 height 59
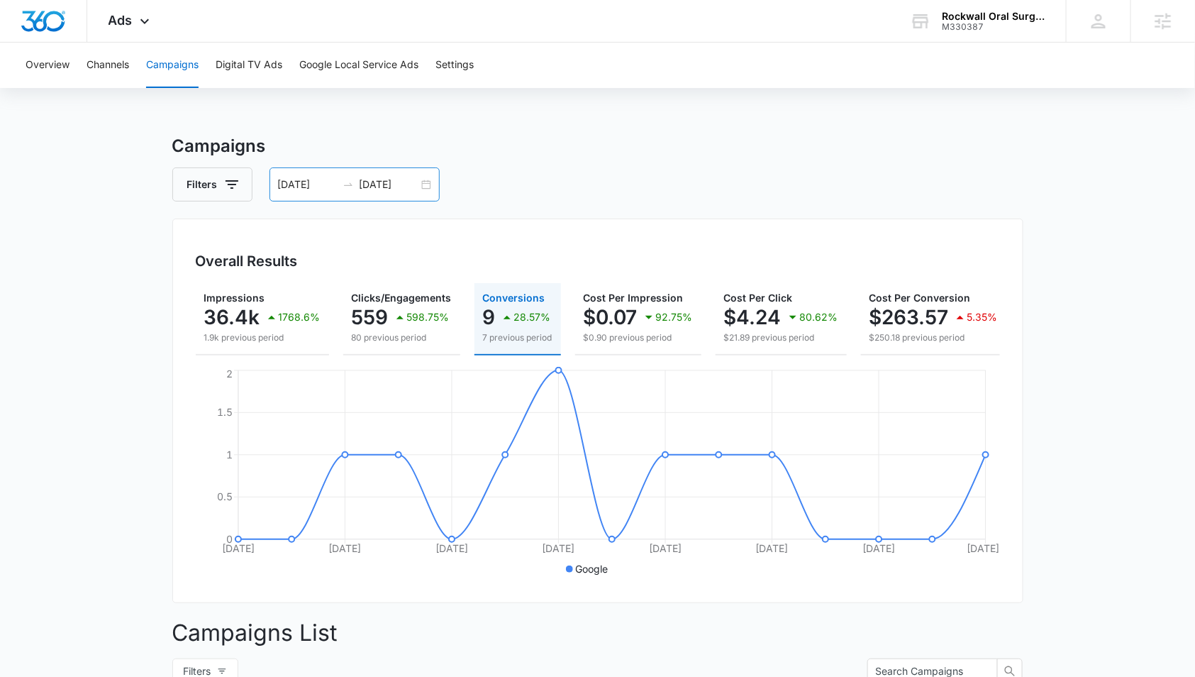
click at [429, 188] on div "[DATE] [DATE]" at bounding box center [354, 184] width 170 height 34
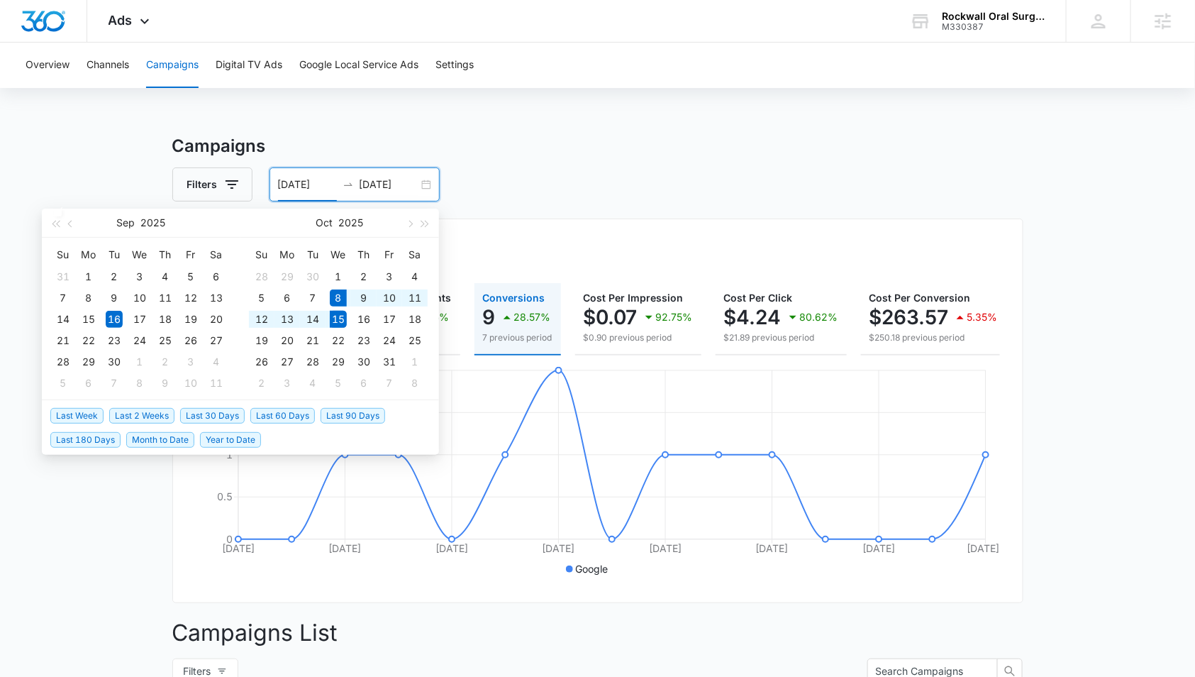
click at [75, 421] on span "Last Week" at bounding box center [76, 416] width 53 height 16
type input "[DATE]"
